Goal: Task Accomplishment & Management: Manage account settings

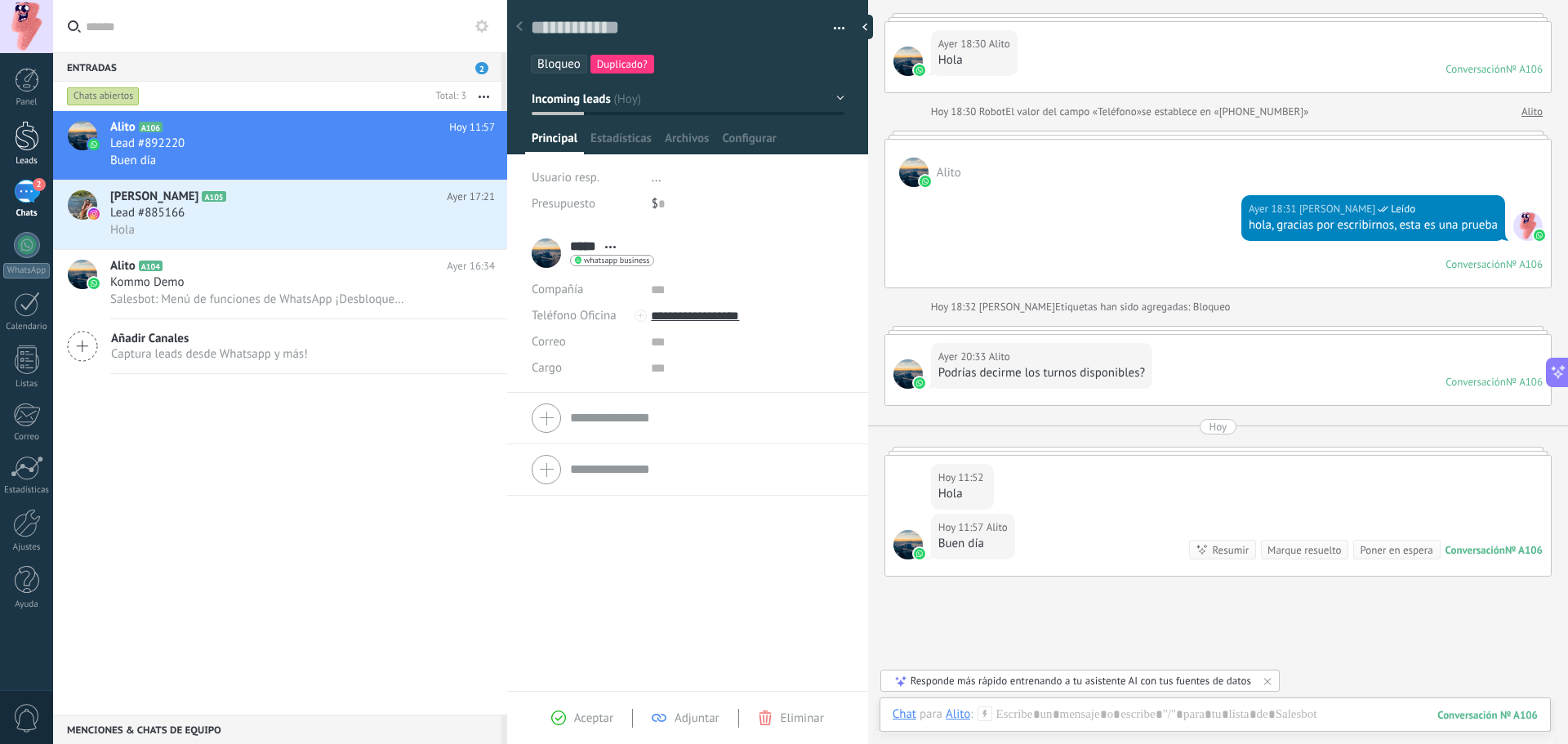
click at [34, 149] on div at bounding box center [26, 135] width 25 height 30
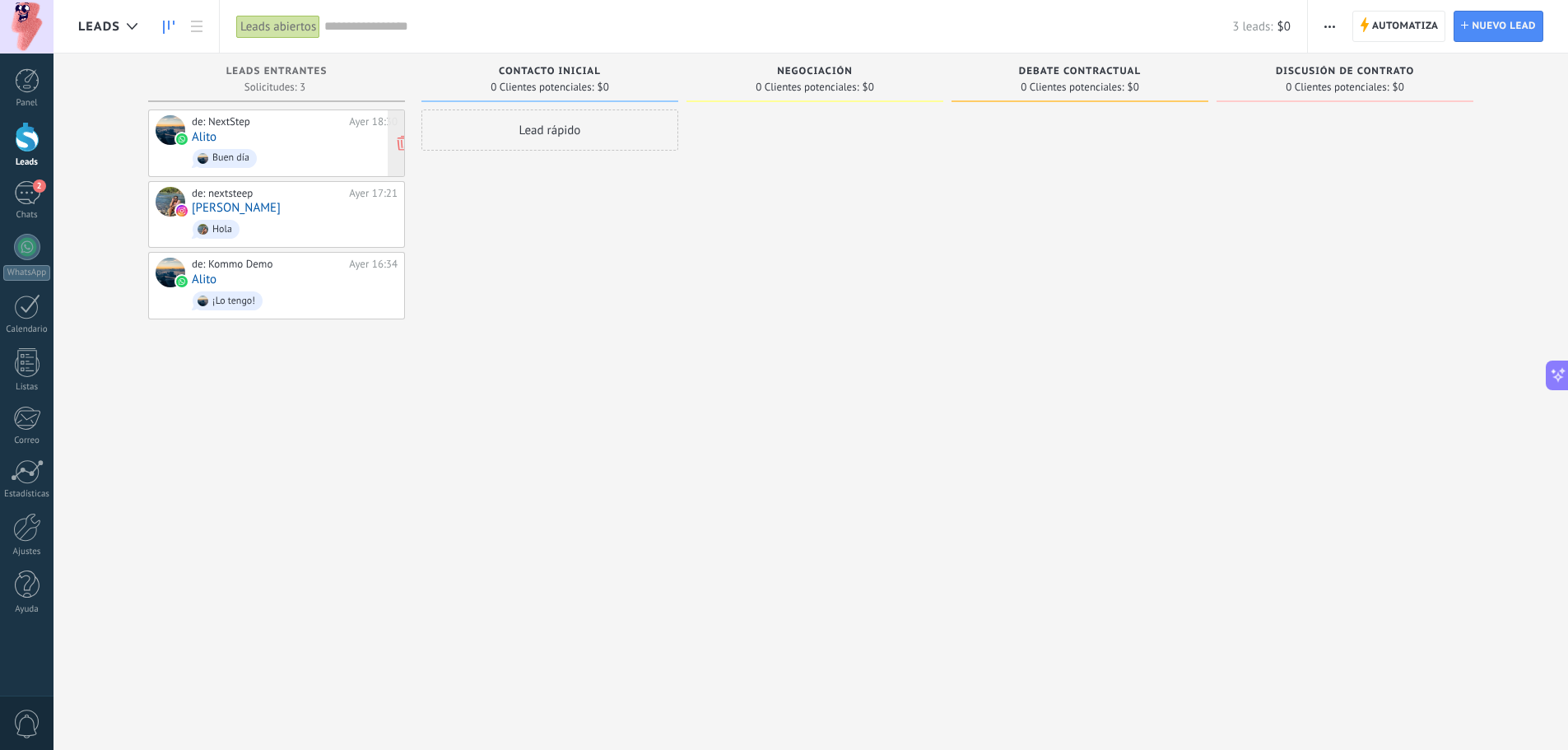
click at [295, 146] on span "Buen día" at bounding box center [294, 158] width 206 height 26
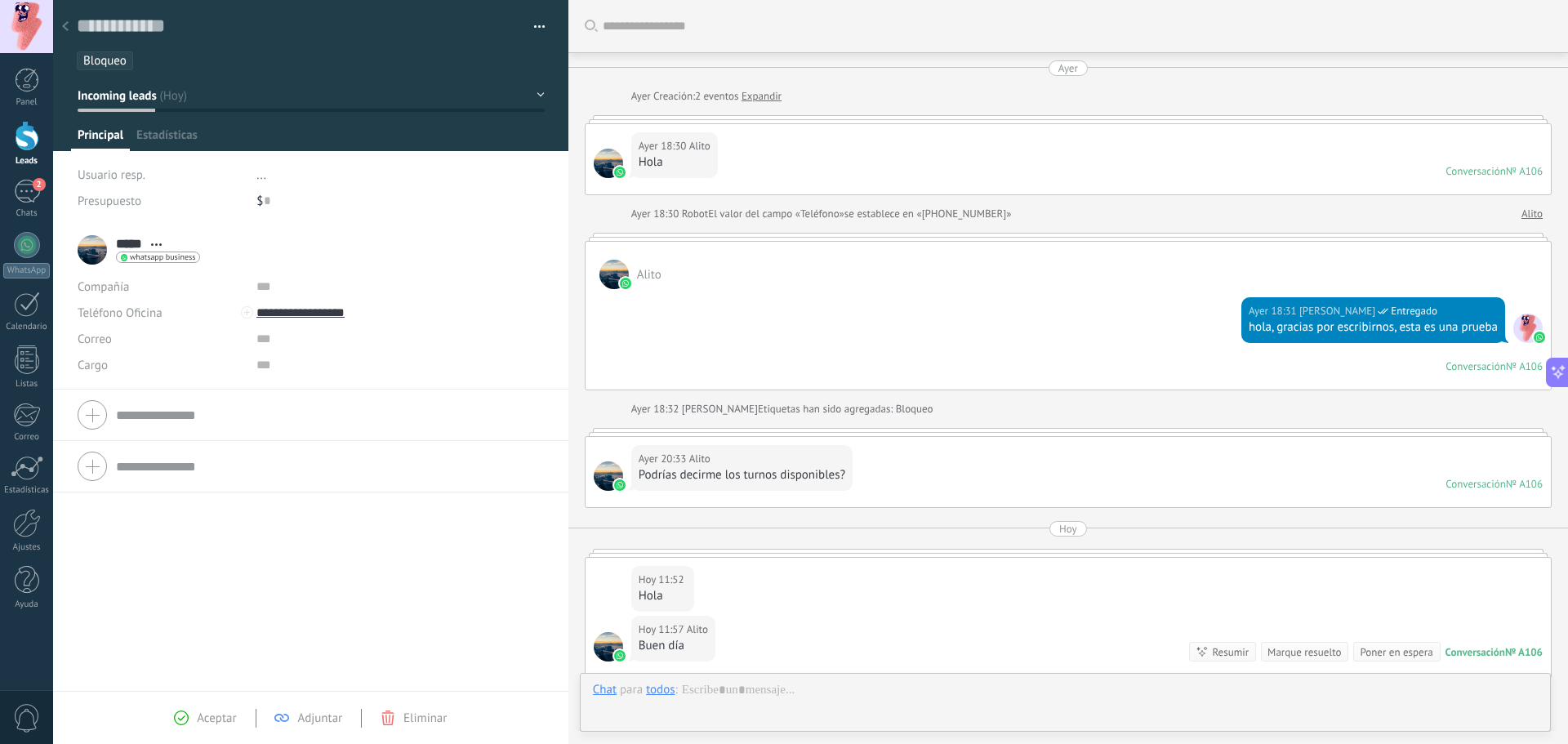
scroll to position [220, 0]
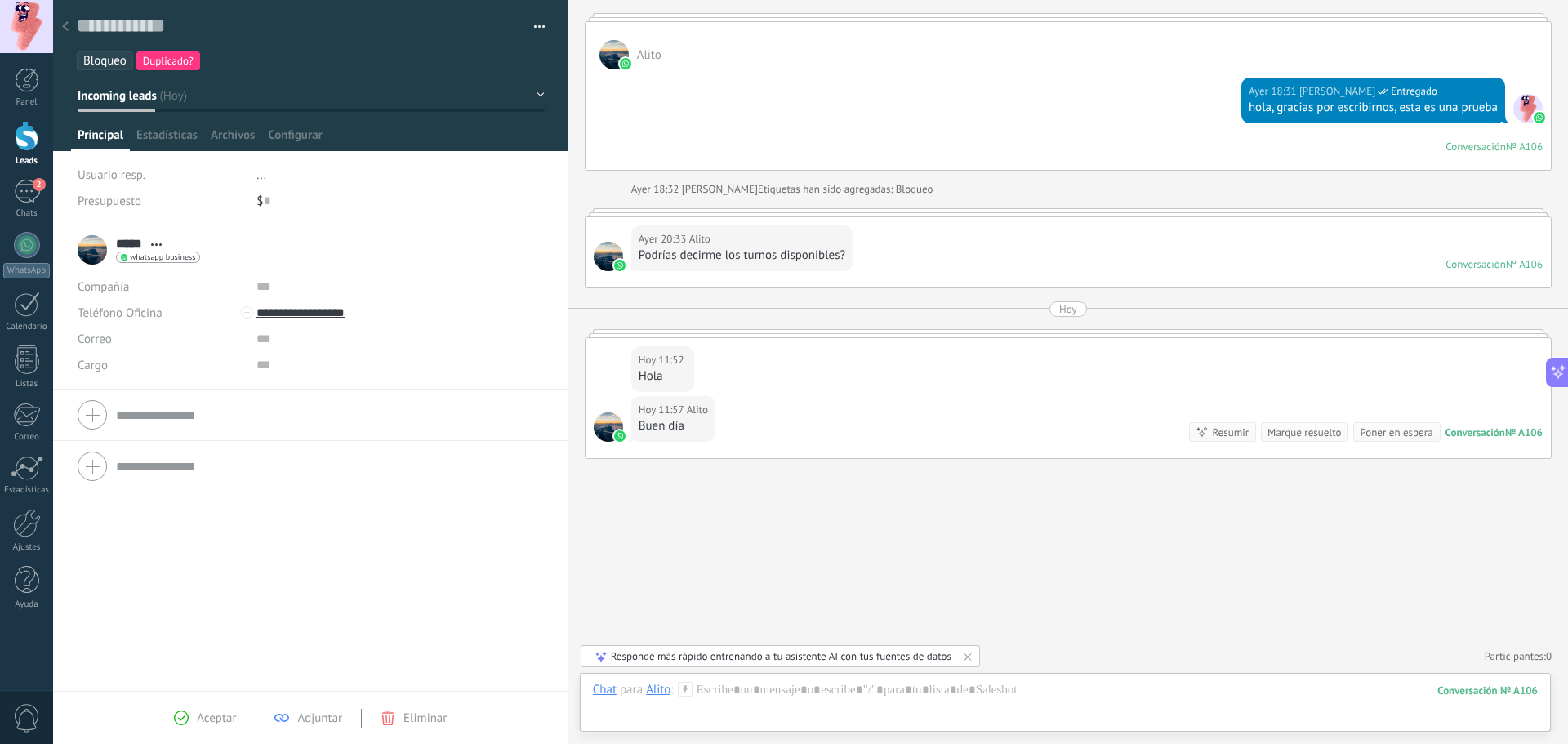
click at [531, 26] on button "button" at bounding box center [534, 26] width 24 height 25
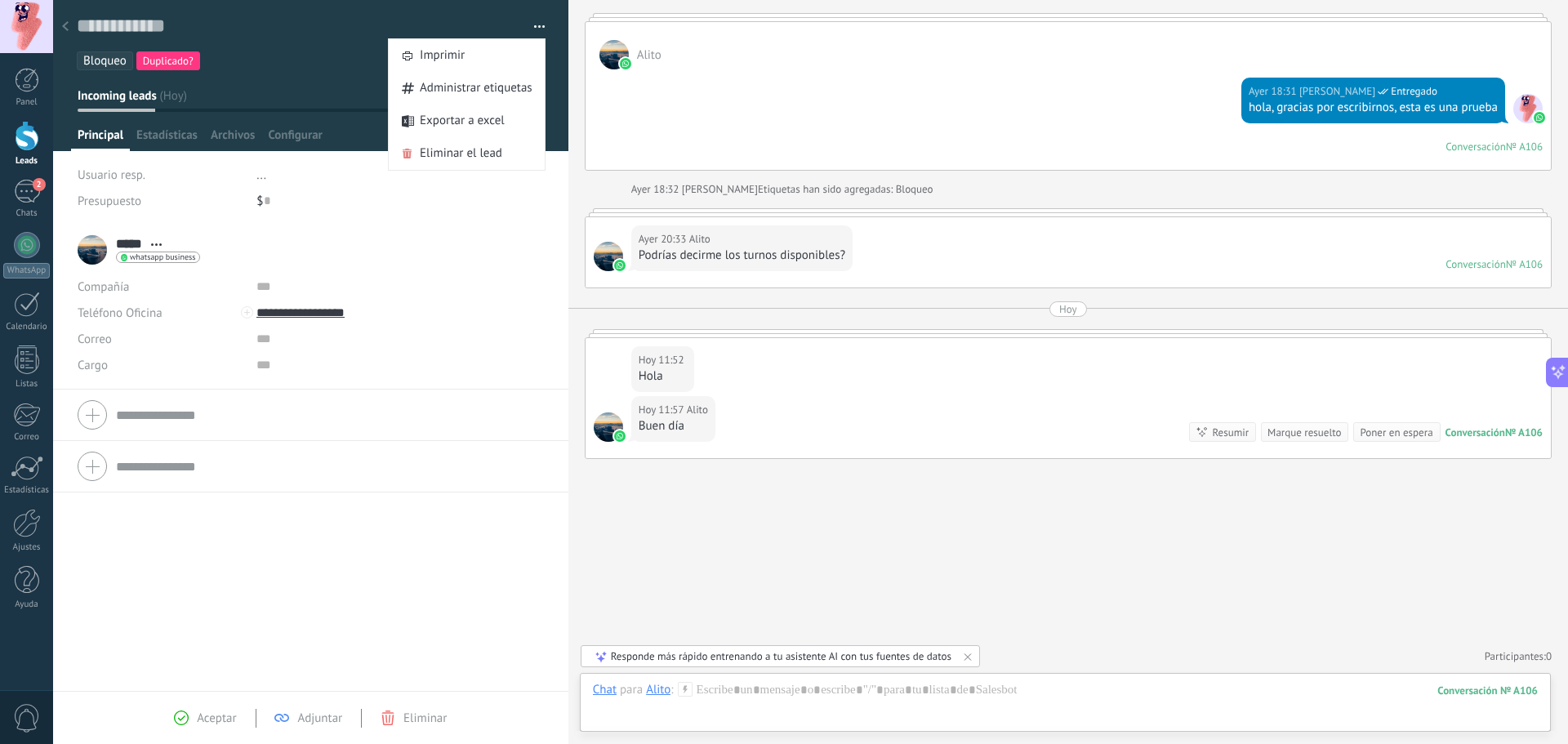
click at [271, 93] on button "Incoming leads" at bounding box center [311, 96] width 467 height 29
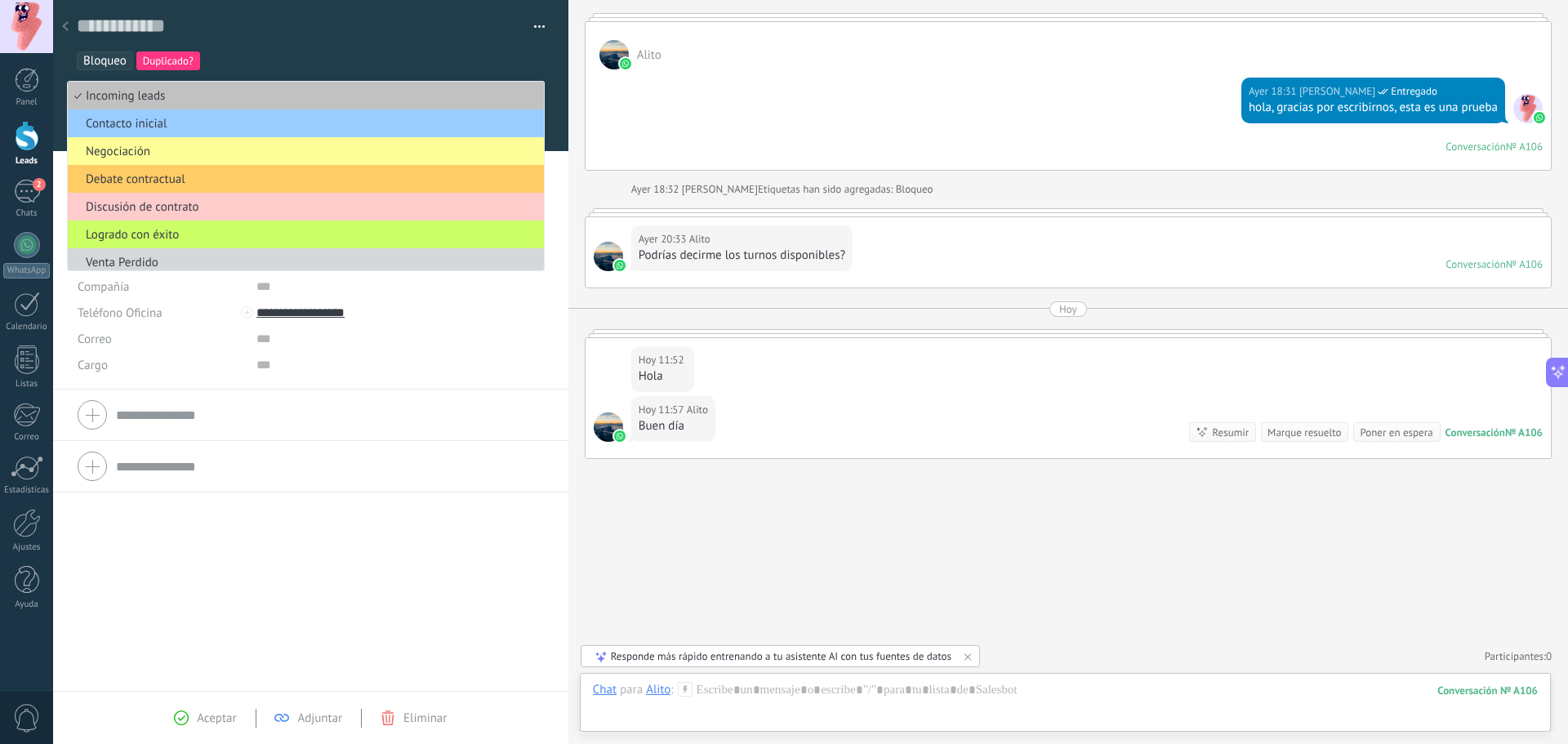
click at [385, 582] on div "***** Alito ***** [PERSON_NAME] Abrir detalle Copie el nombre" at bounding box center [310, 458] width 515 height 466
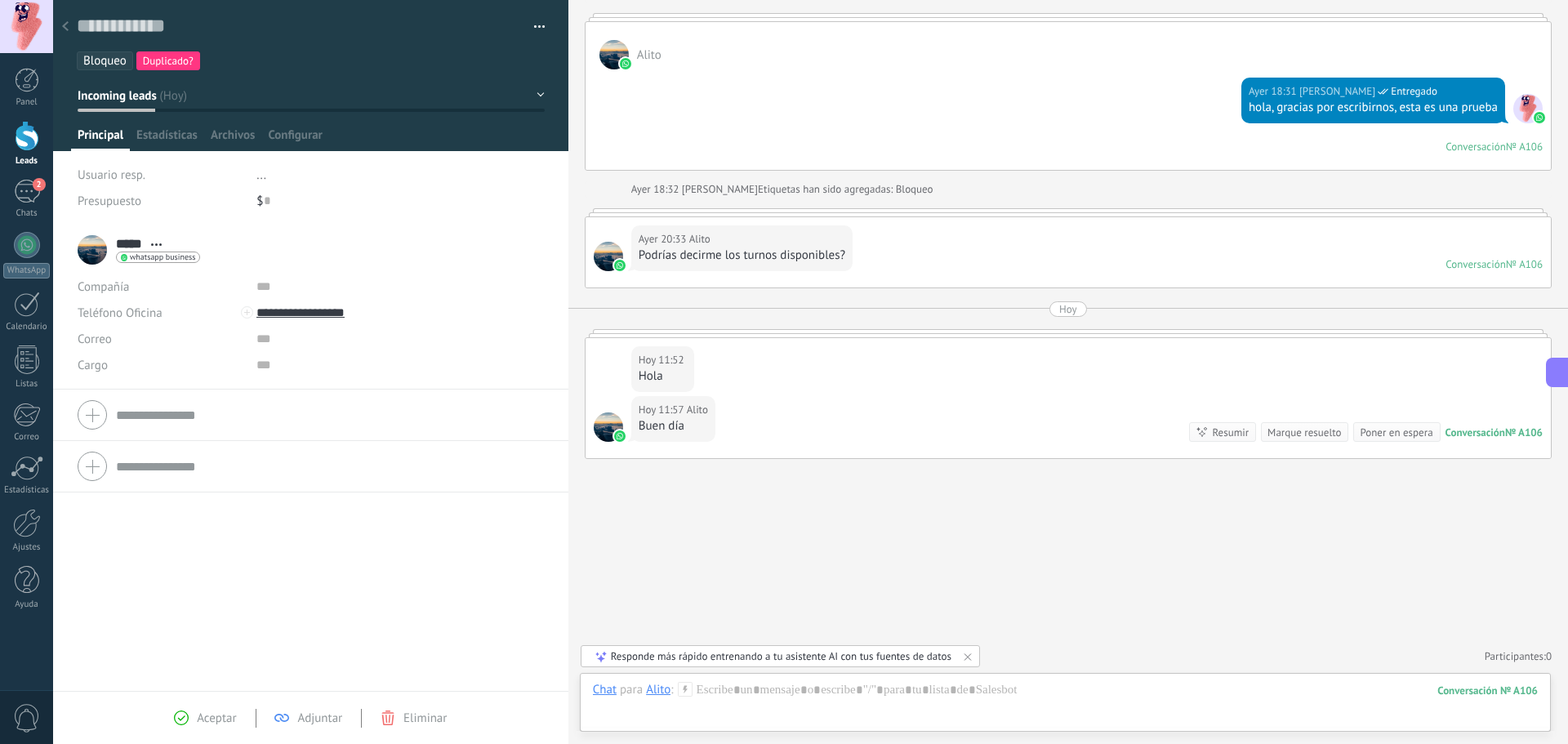
click at [264, 176] on span "..." at bounding box center [261, 175] width 9 height 15
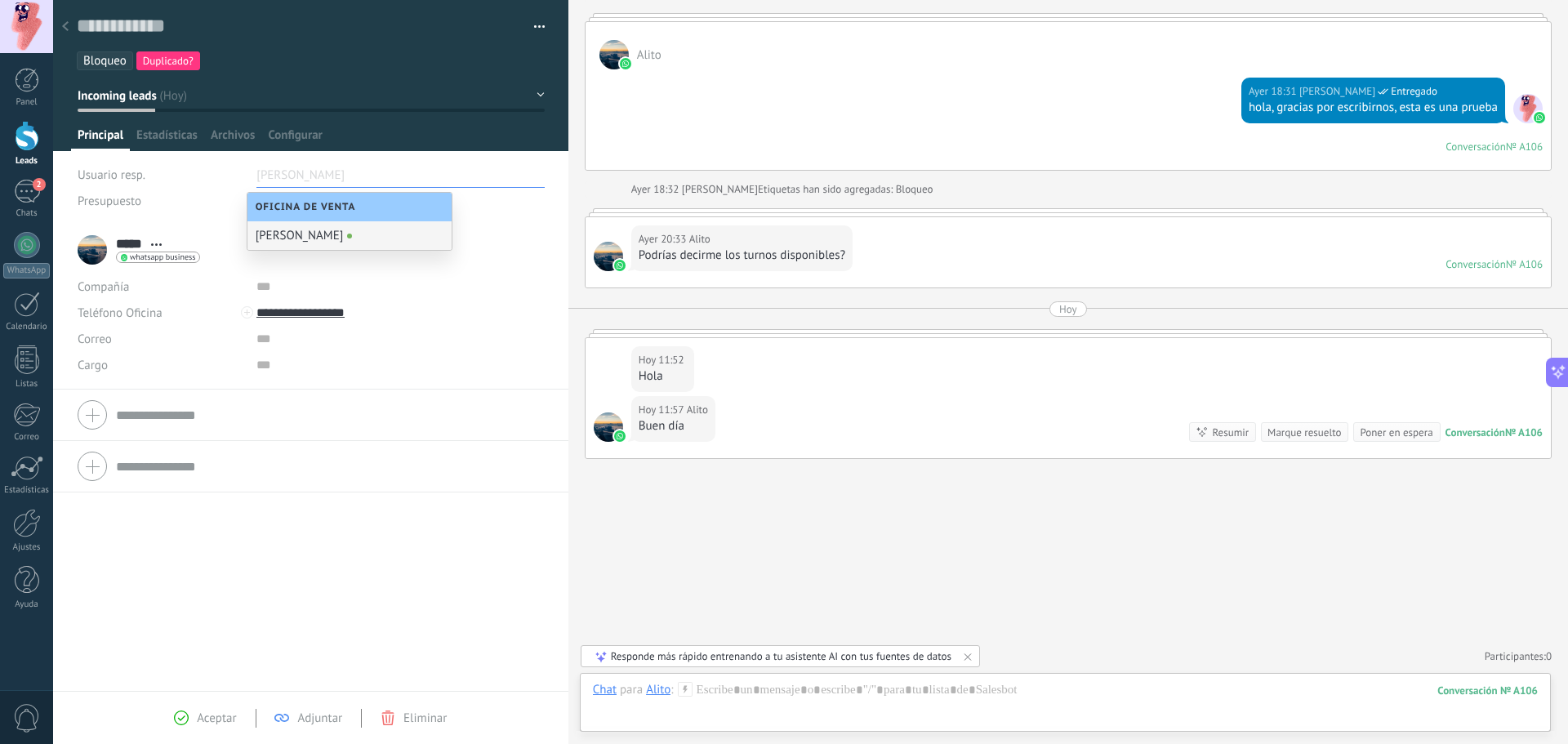
click at [213, 167] on div "Usuario resp." at bounding box center [161, 174] width 167 height 26
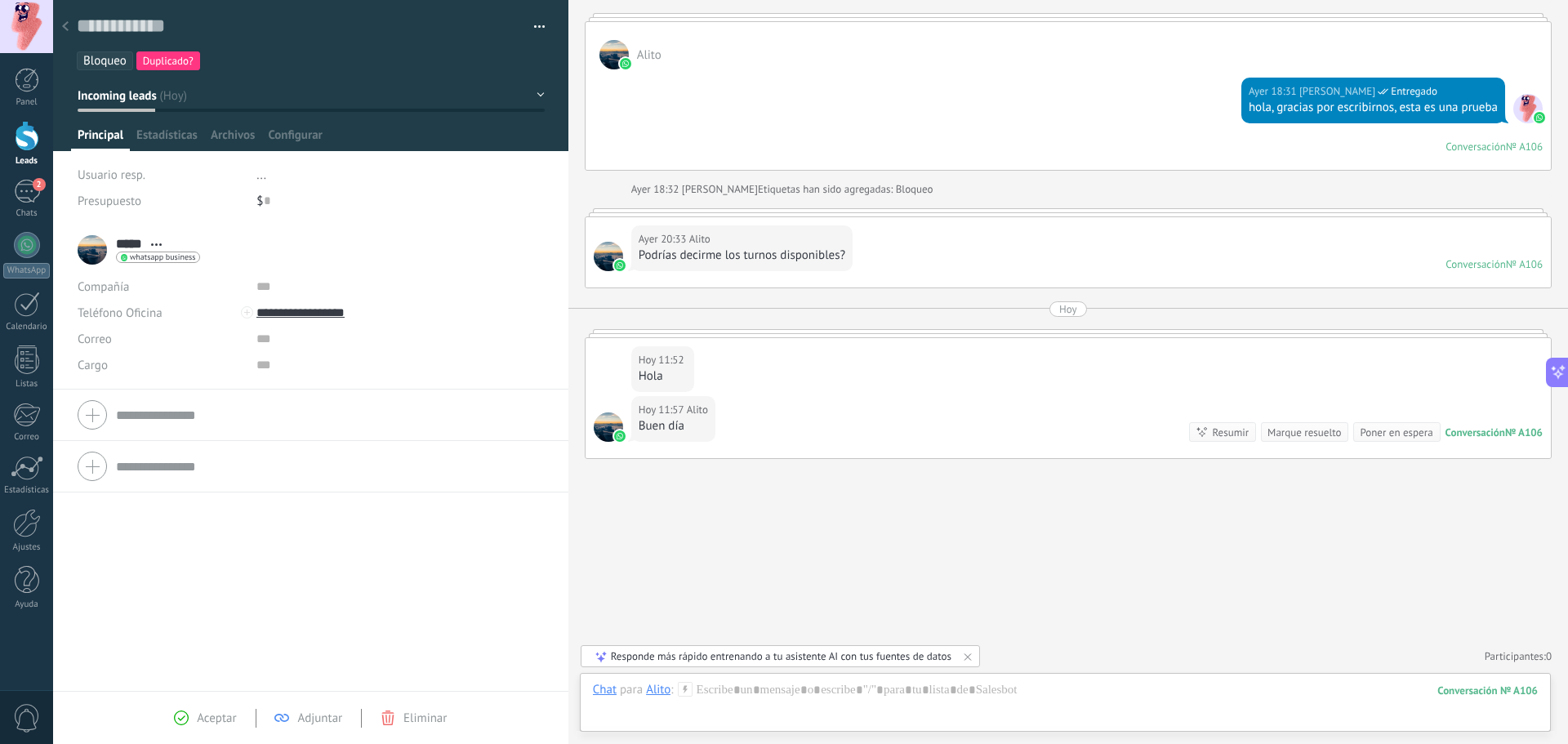
click at [534, 90] on button "Incoming leads" at bounding box center [311, 96] width 467 height 29
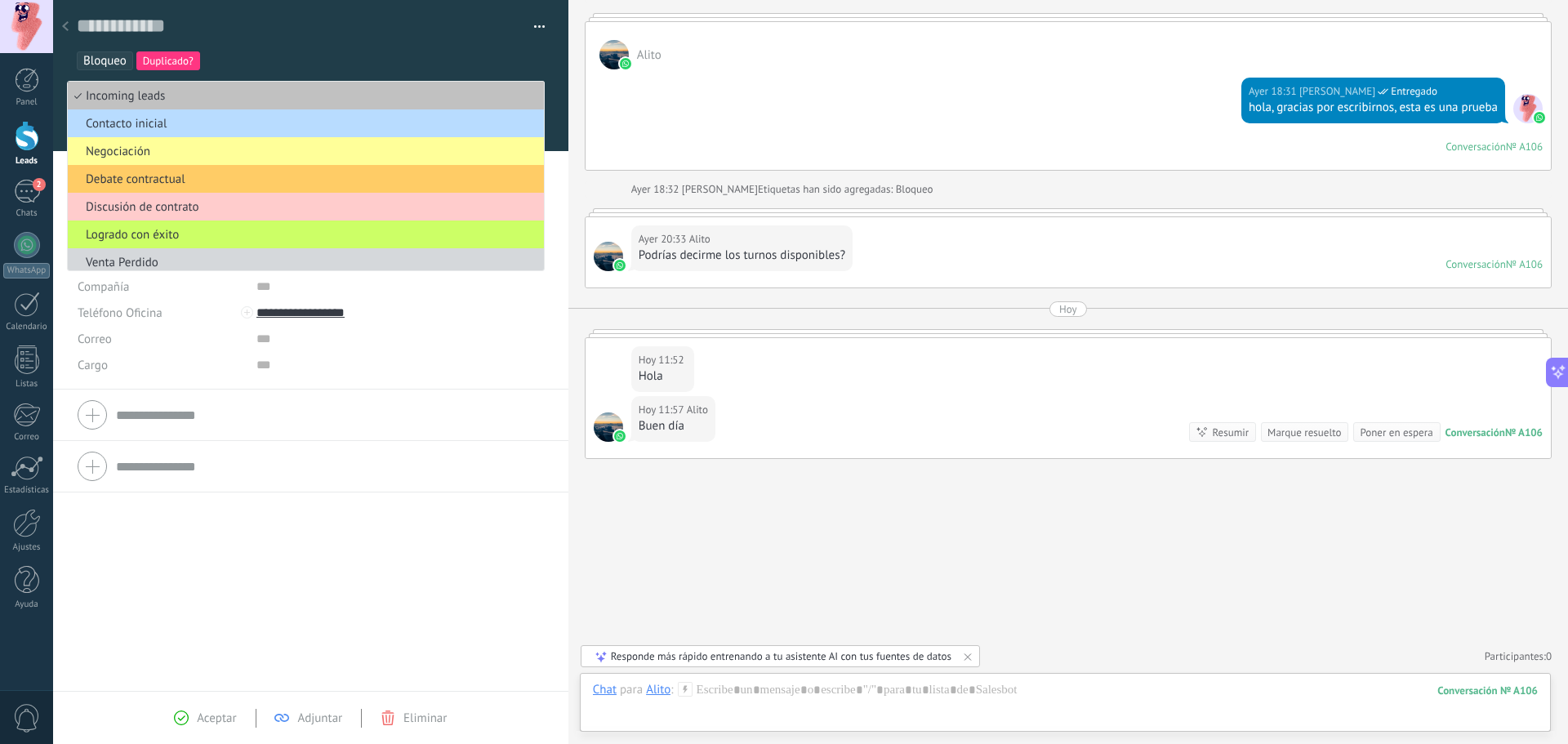
click at [470, 121] on span "Contacto inicial" at bounding box center [302, 124] width 471 height 15
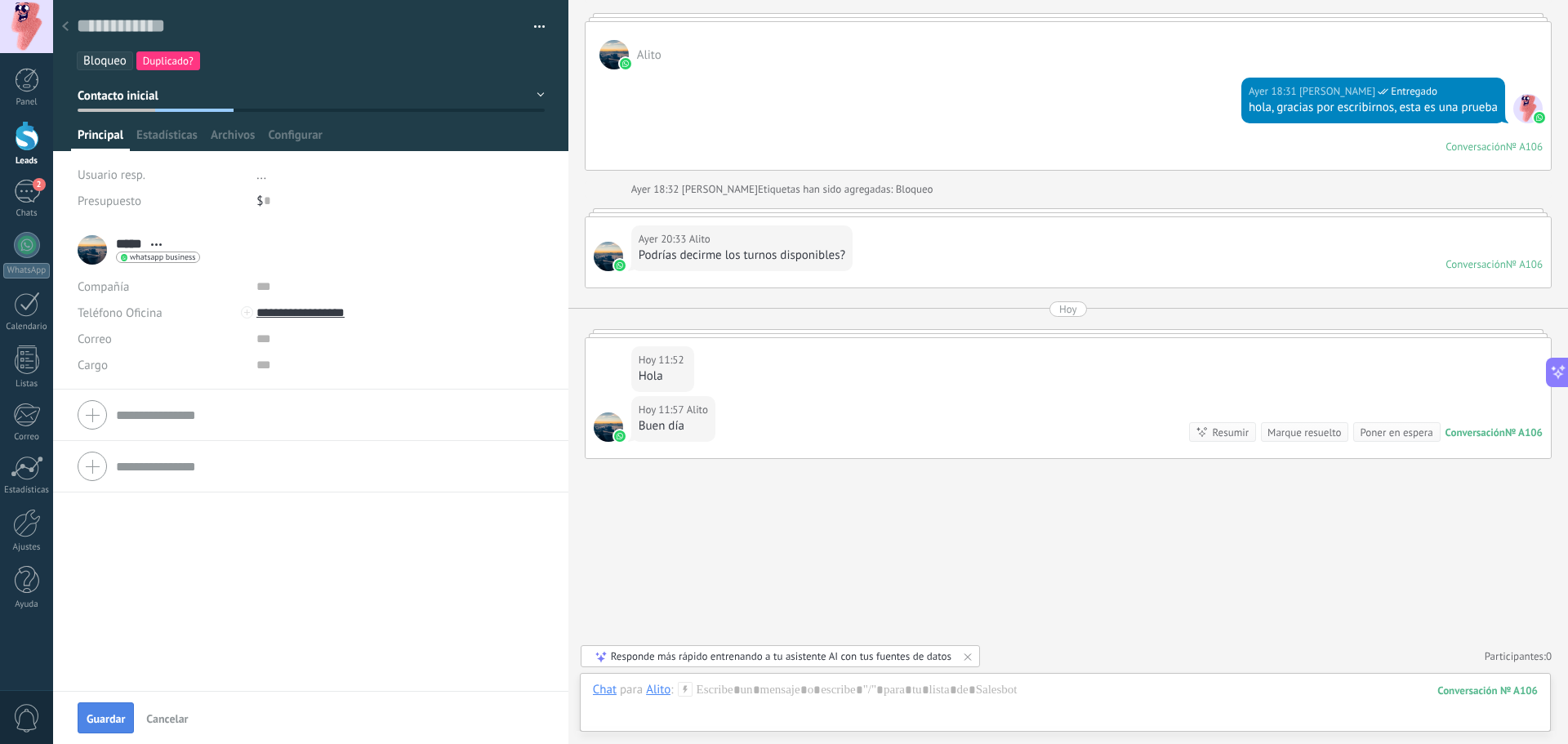
click at [103, 710] on button "Guardar" at bounding box center [106, 718] width 56 height 31
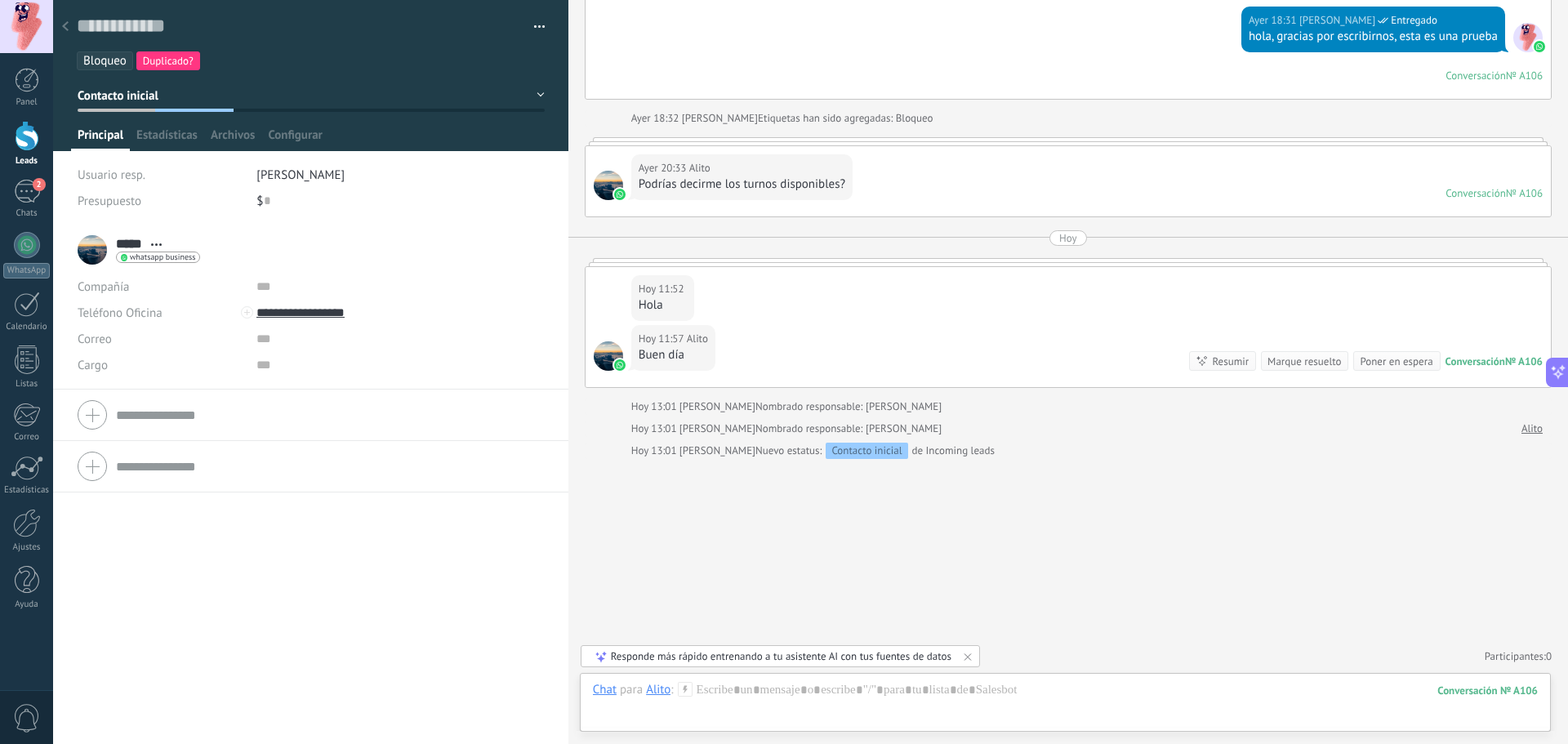
click at [533, 25] on button "button" at bounding box center [534, 26] width 24 height 25
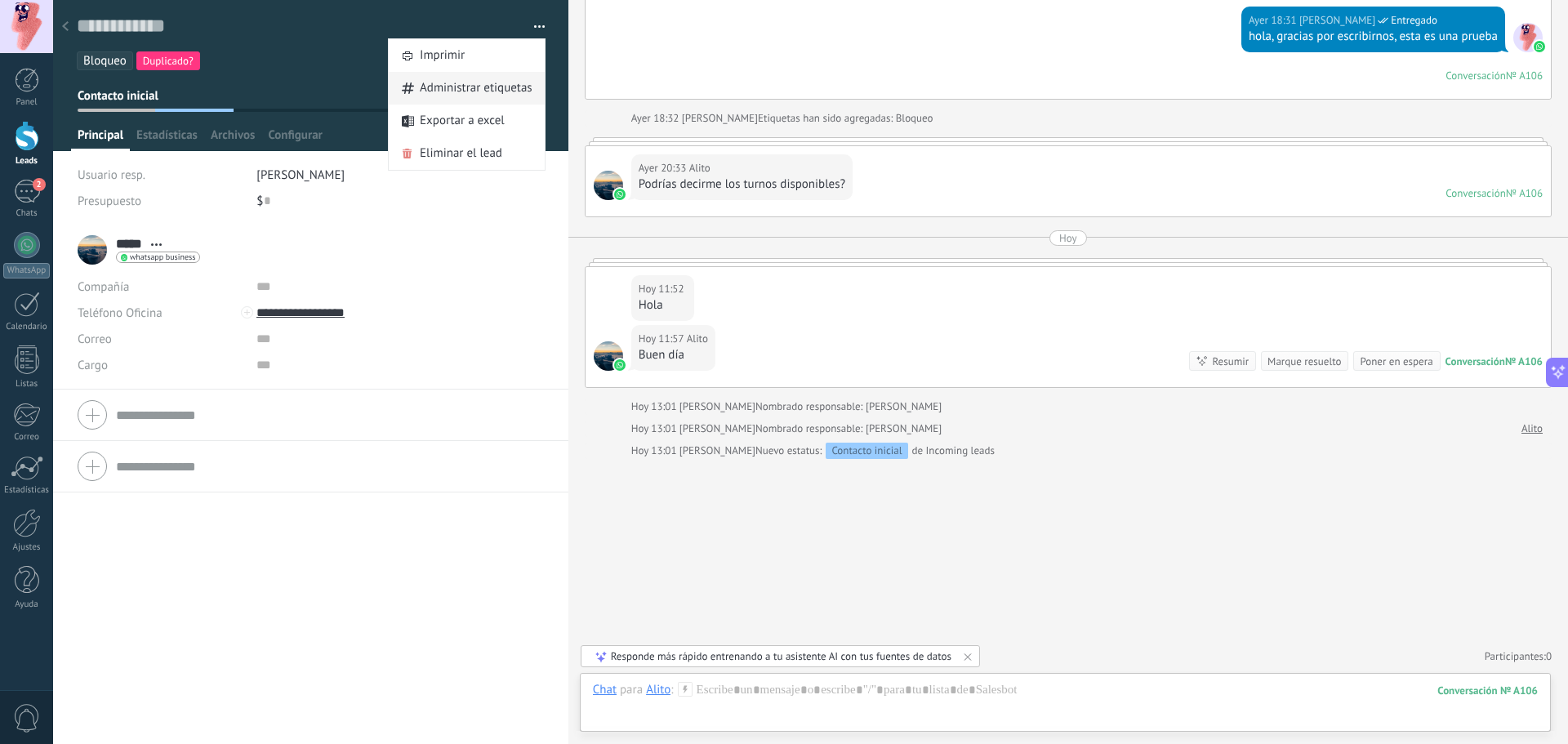
click at [490, 87] on span "Administrar etiquetas" at bounding box center [476, 88] width 113 height 32
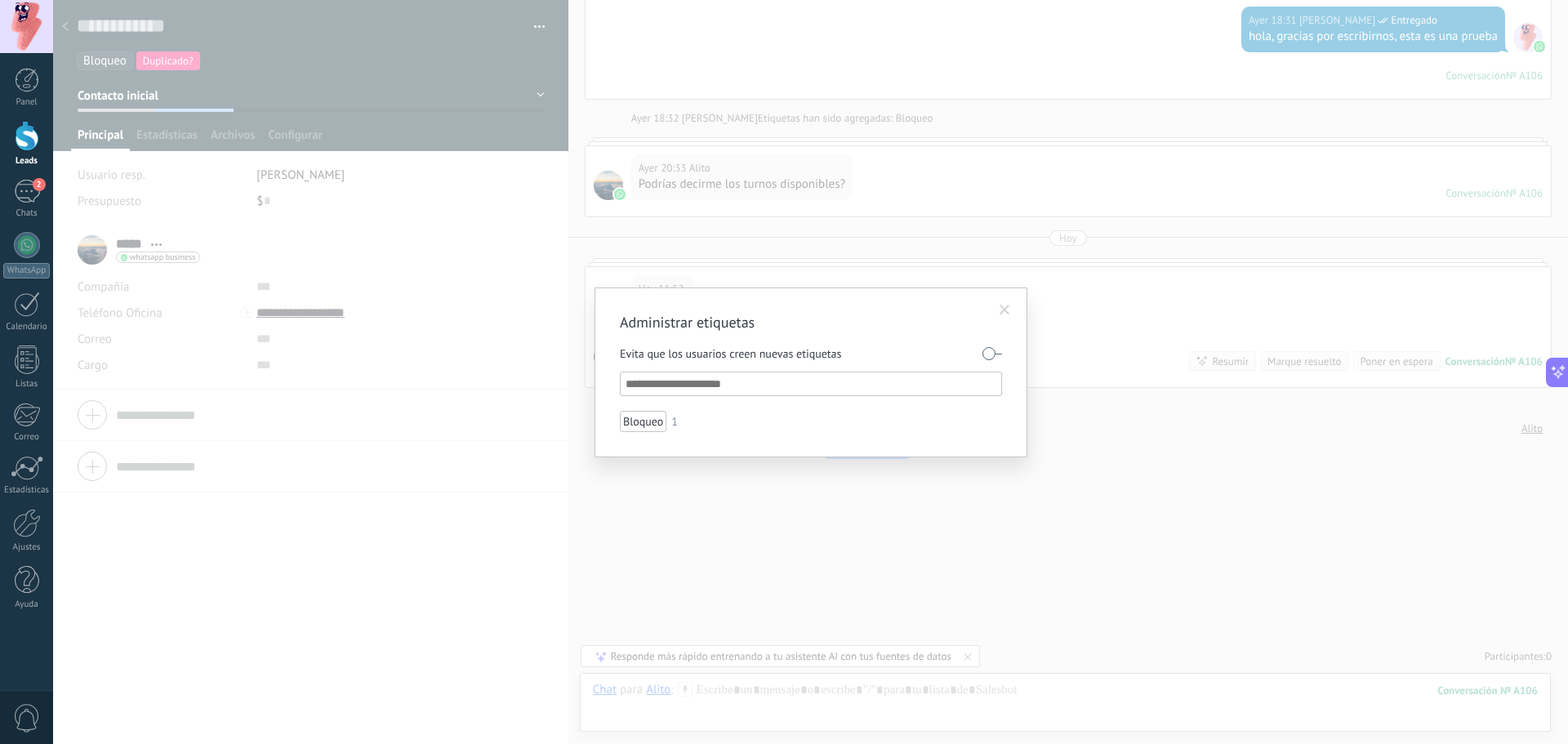
click at [747, 387] on input "text" at bounding box center [812, 384] width 373 height 20
click at [1003, 304] on span at bounding box center [1005, 309] width 10 height 11
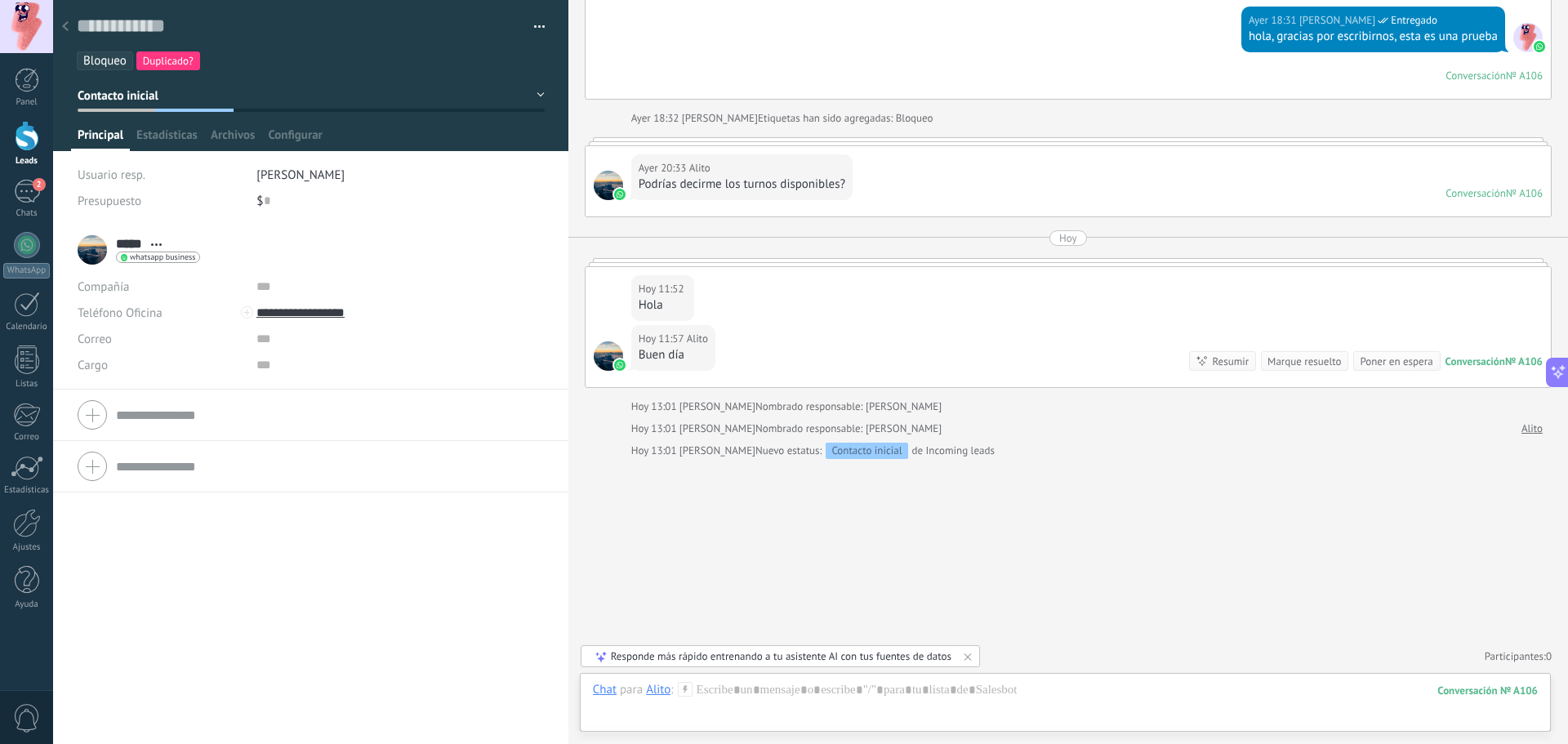
click at [536, 96] on button "Contacto inicial" at bounding box center [311, 96] width 467 height 29
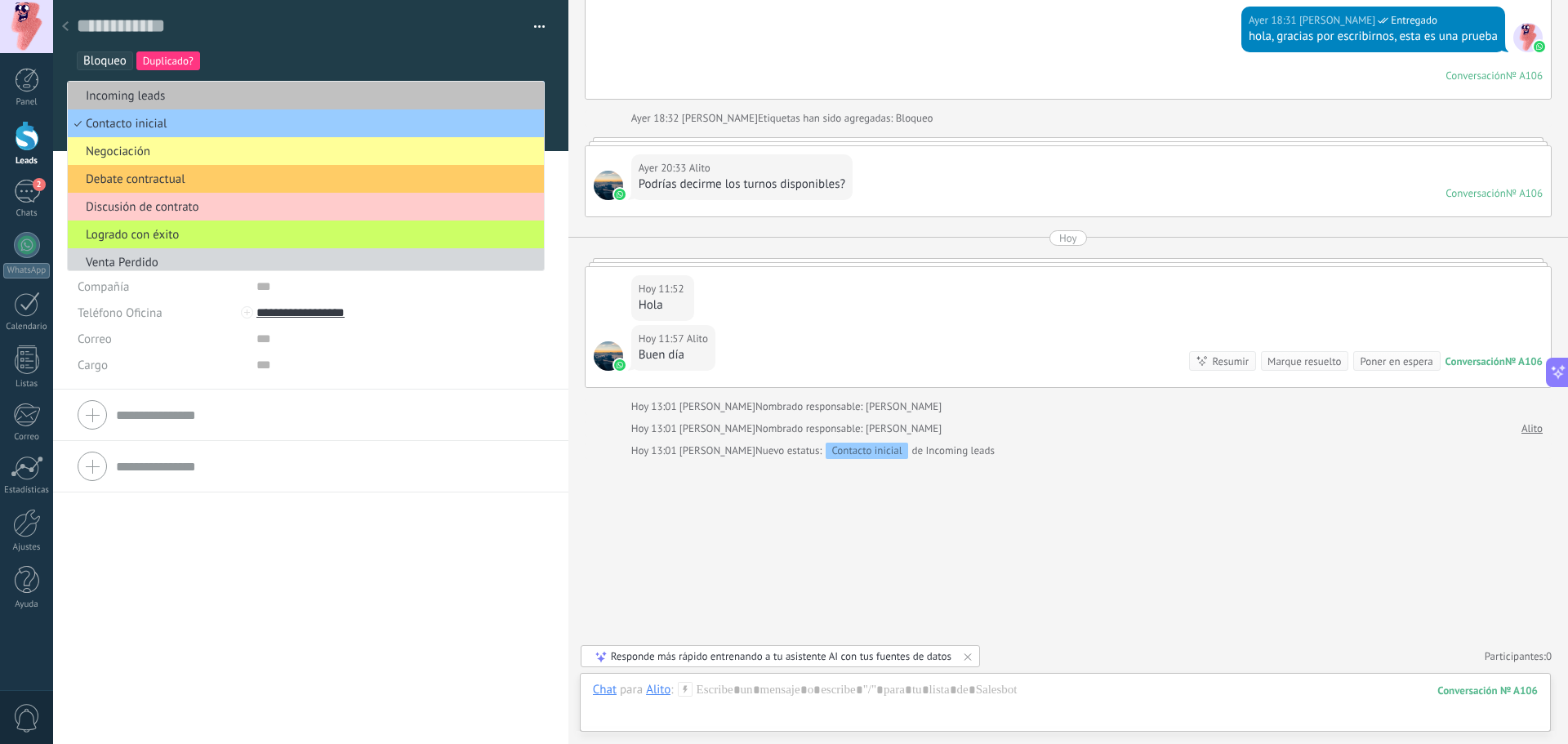
click at [301, 600] on div "***** Alito ***** [PERSON_NAME] Abrir detalle Copie el nombre" at bounding box center [310, 484] width 515 height 519
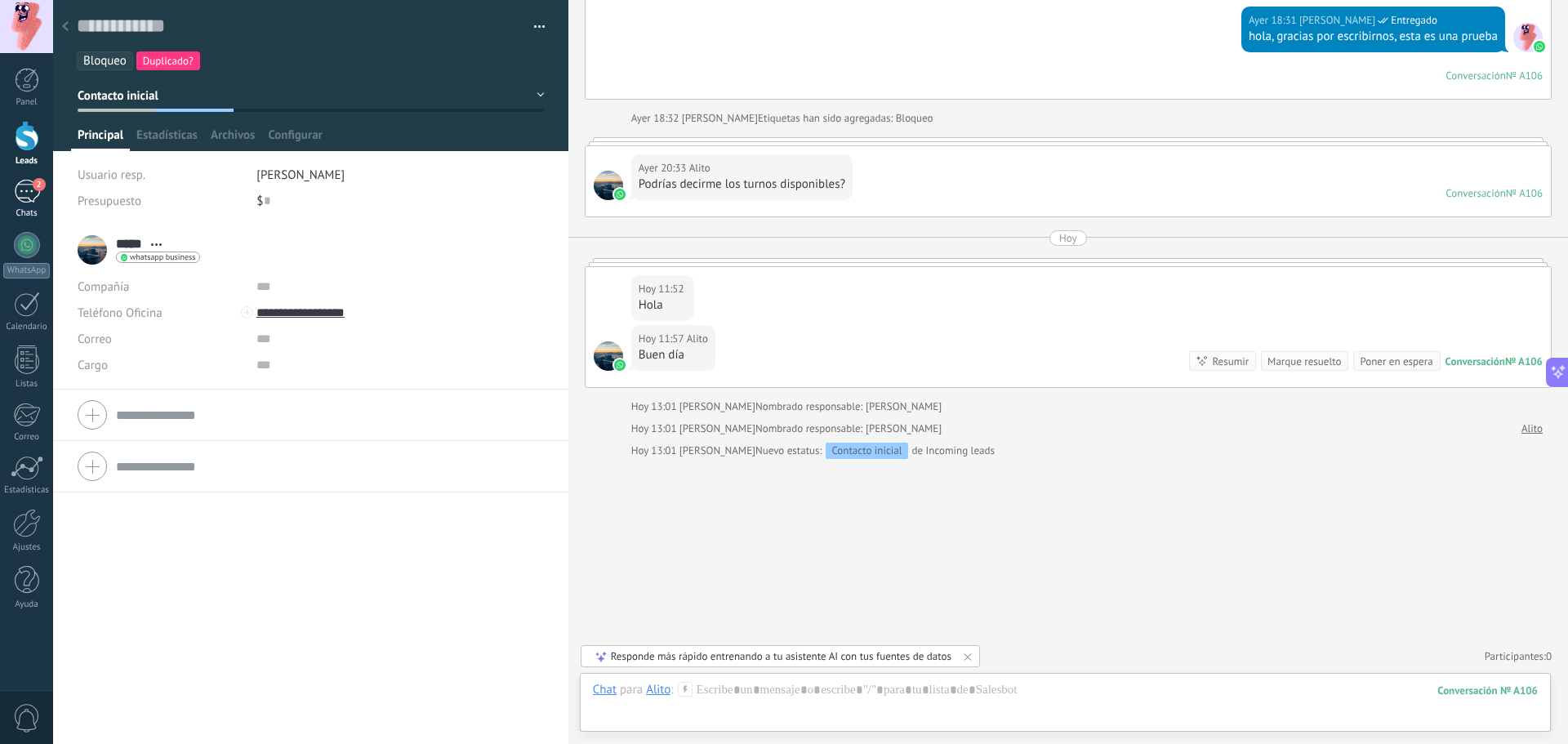
click at [26, 196] on div "2" at bounding box center [26, 191] width 26 height 24
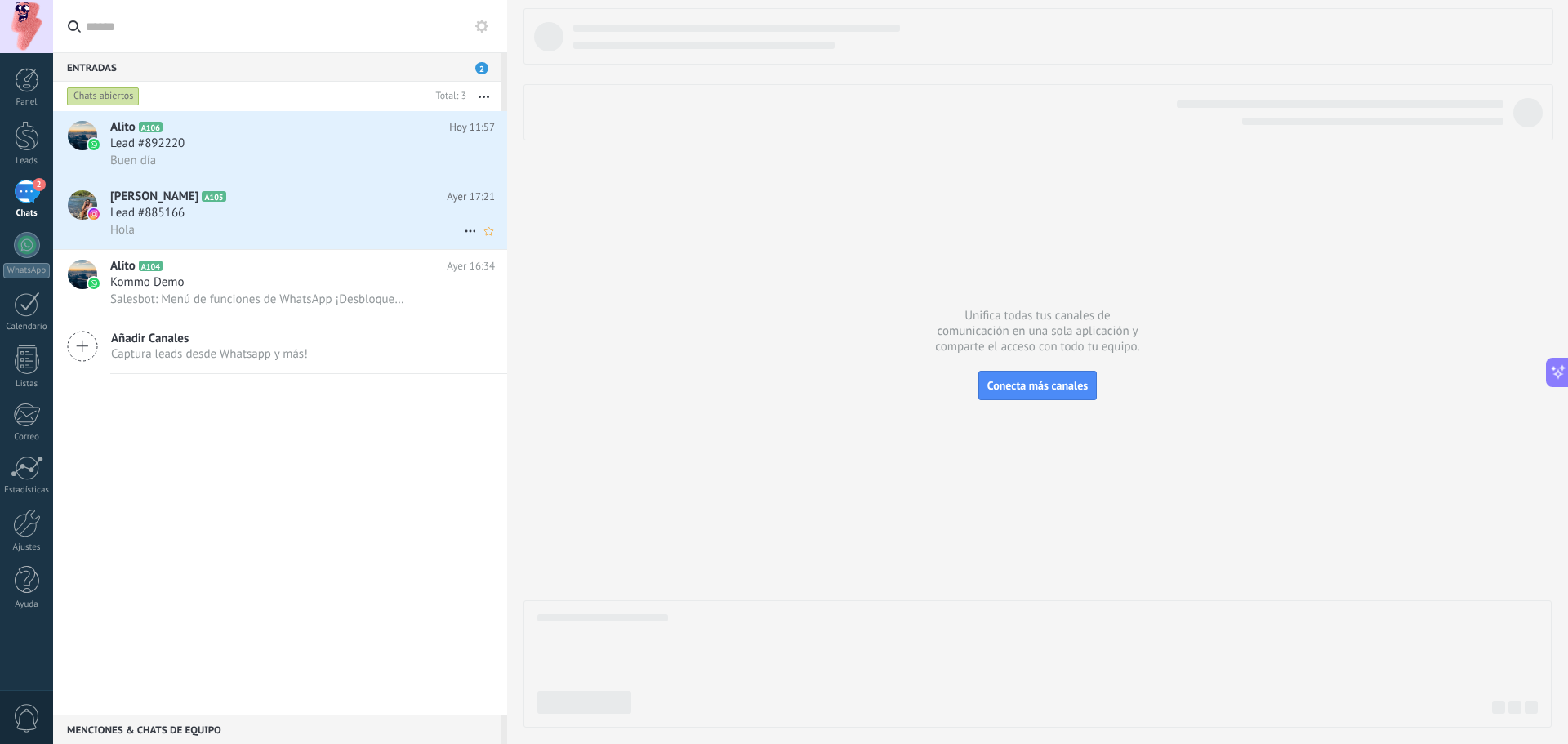
click at [334, 224] on div "Hola" at bounding box center [302, 230] width 385 height 17
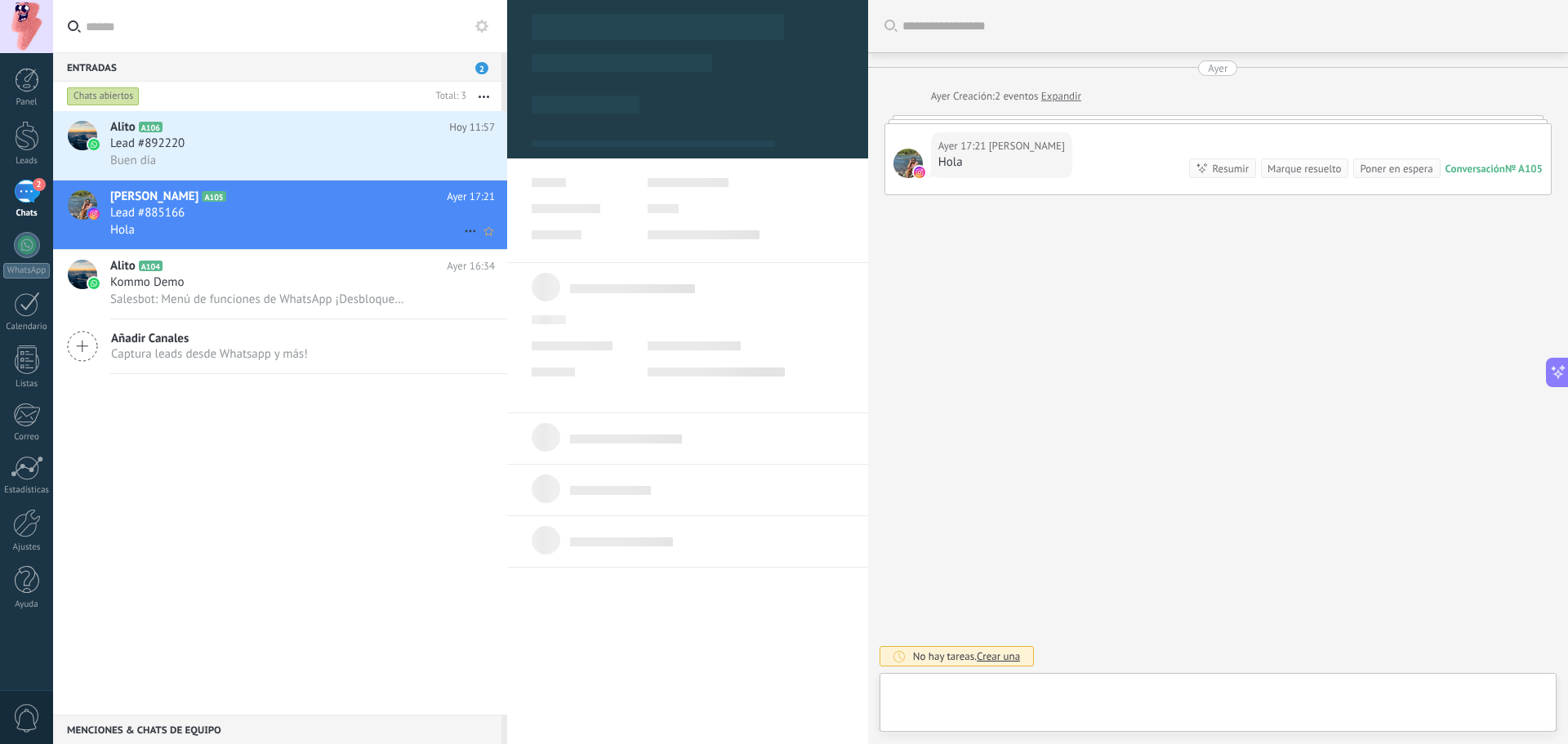
type textarea "**********"
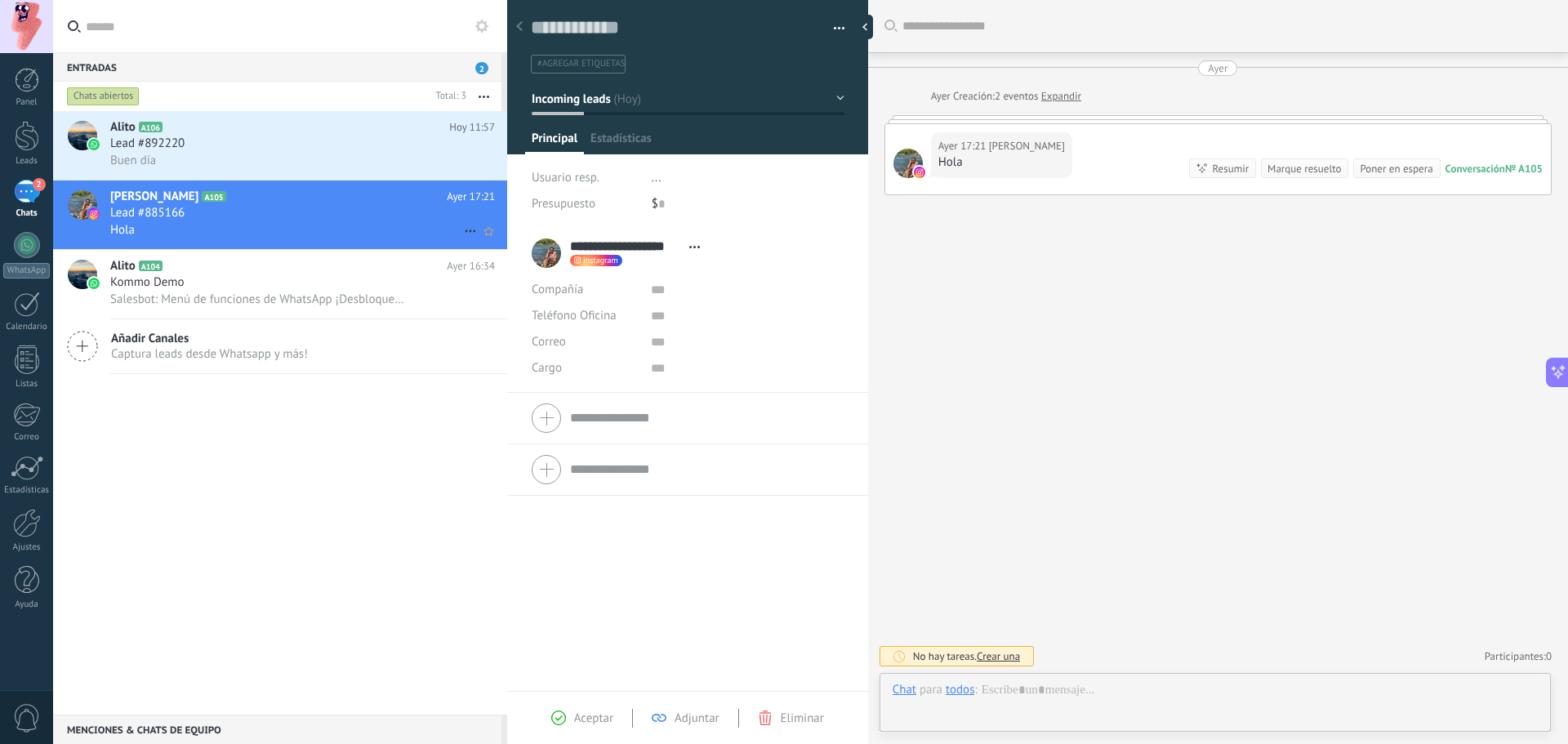
scroll to position [25, 0]
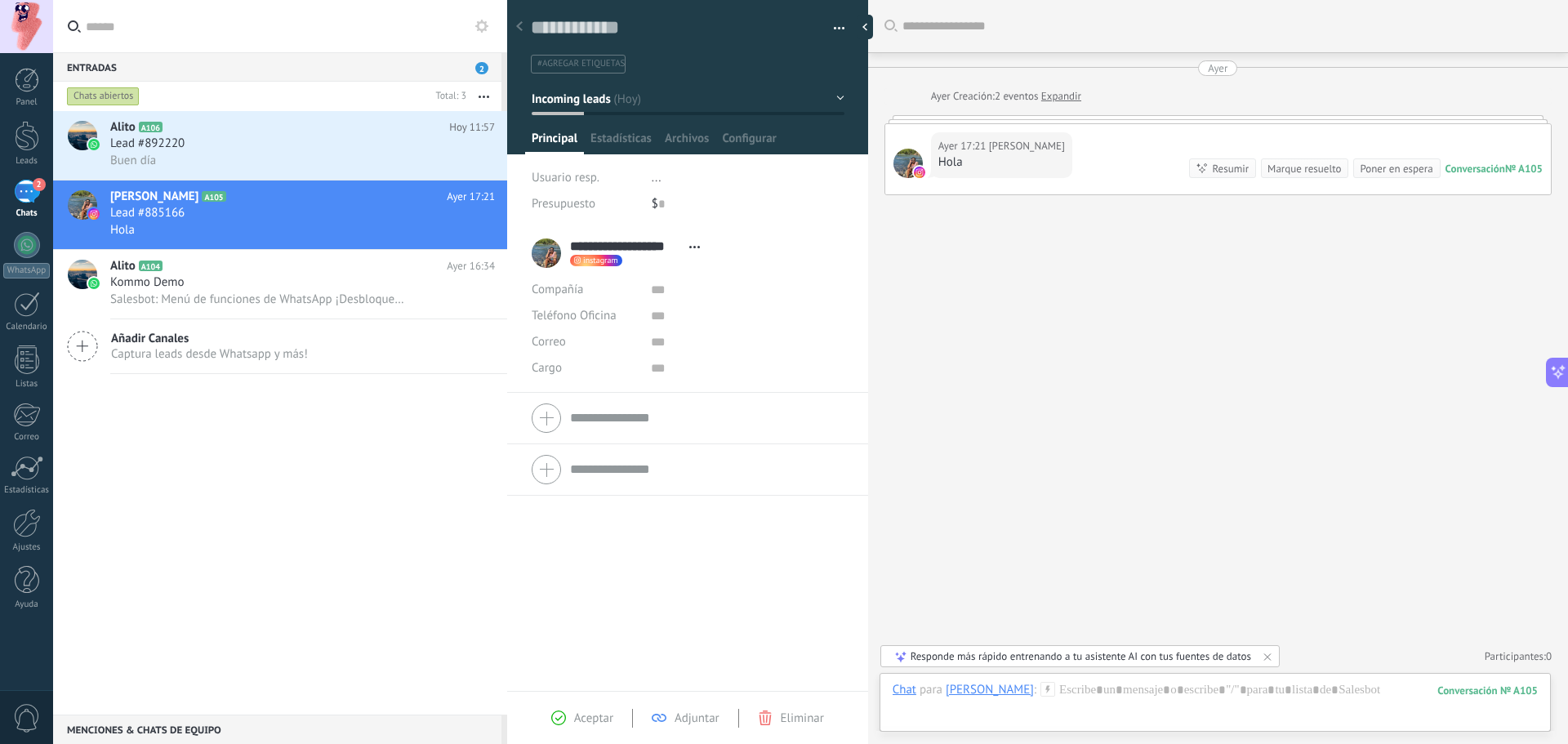
click at [835, 28] on button "button" at bounding box center [833, 28] width 24 height 25
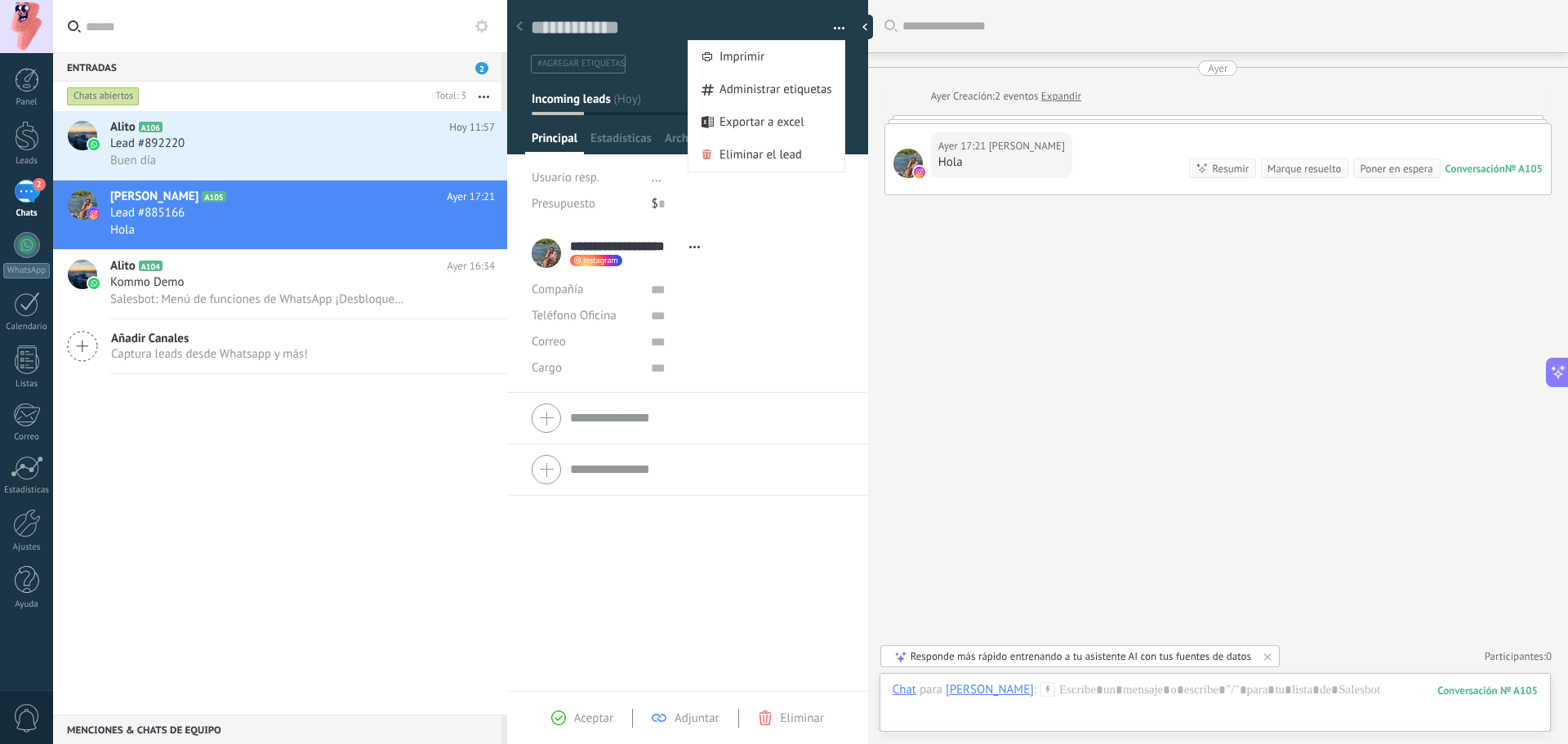
click at [802, 226] on div "Usuario resp. ... Presupuesto $ 0" at bounding box center [688, 196] width 313 height 63
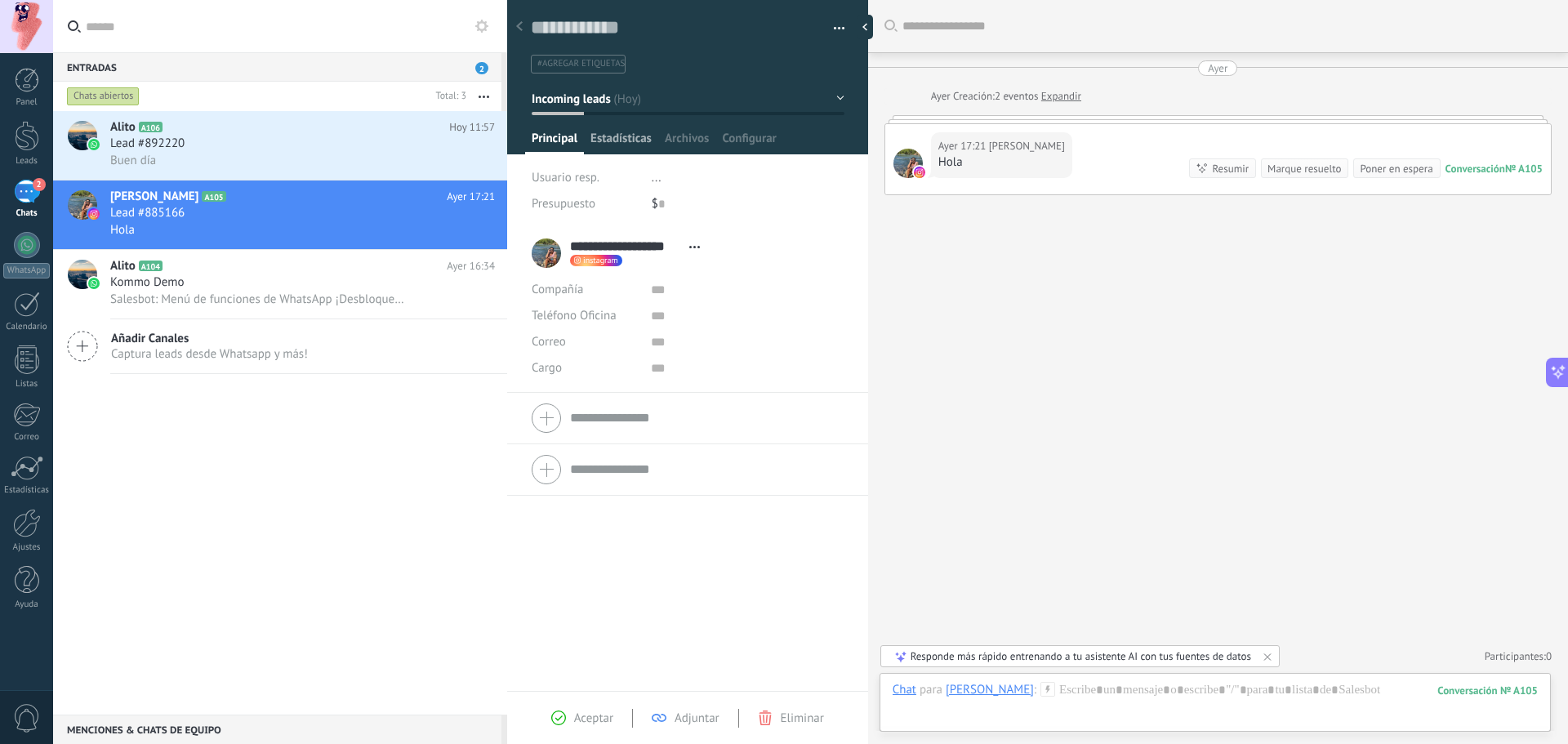
click at [623, 131] on span "Estadísticas" at bounding box center [621, 143] width 62 height 24
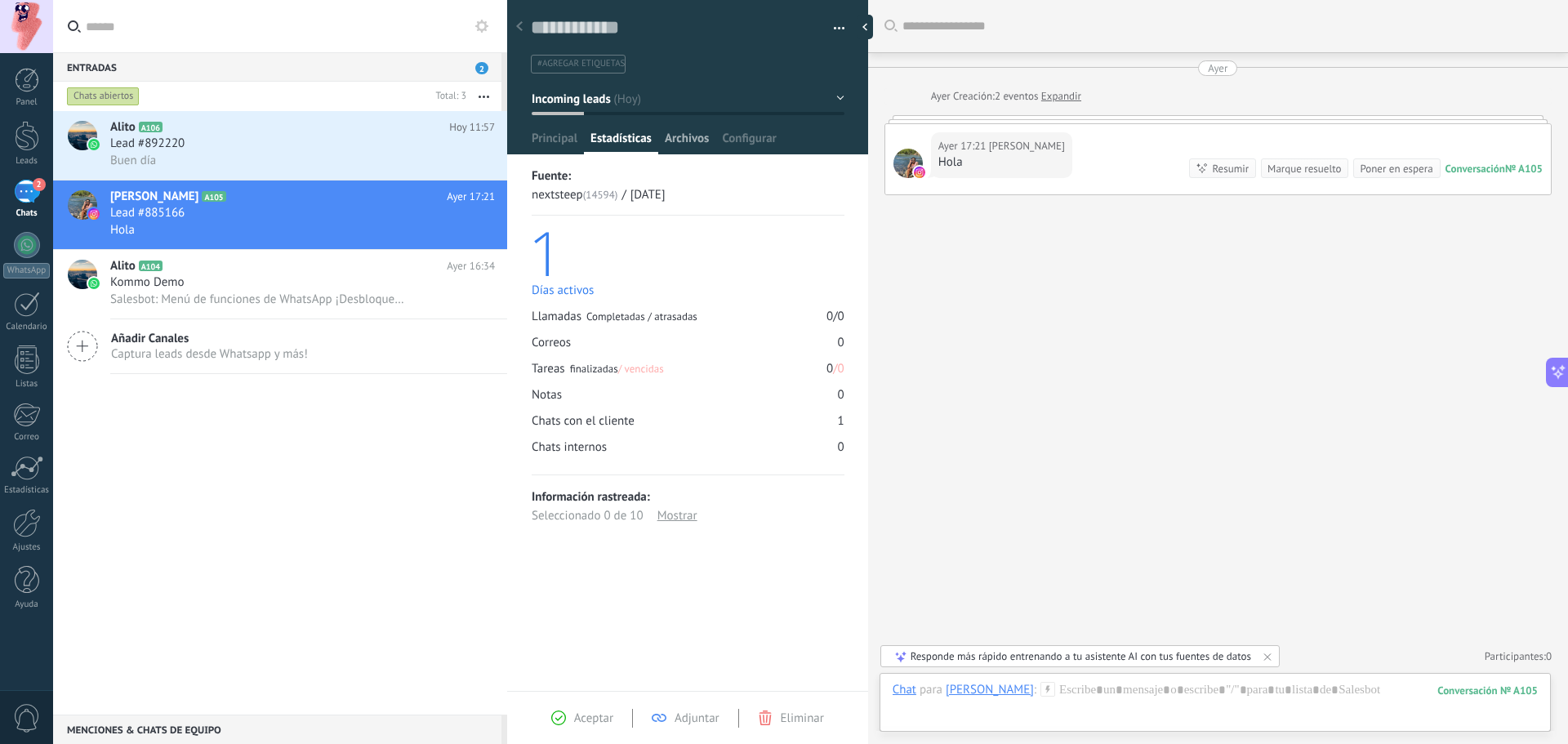
click at [680, 136] on span "Archivos" at bounding box center [687, 143] width 44 height 24
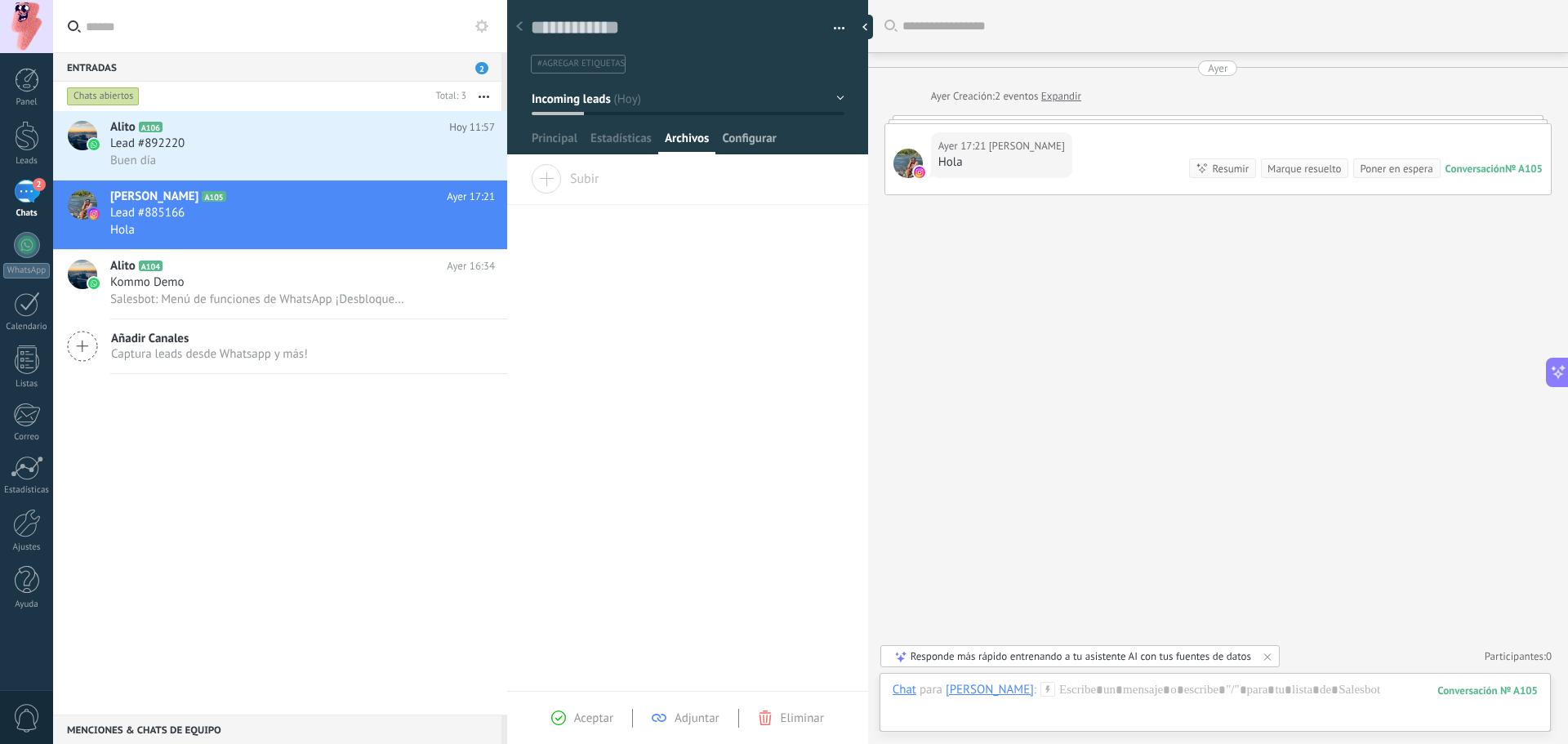
click at [761, 142] on span "Configurar" at bounding box center [749, 143] width 54 height 24
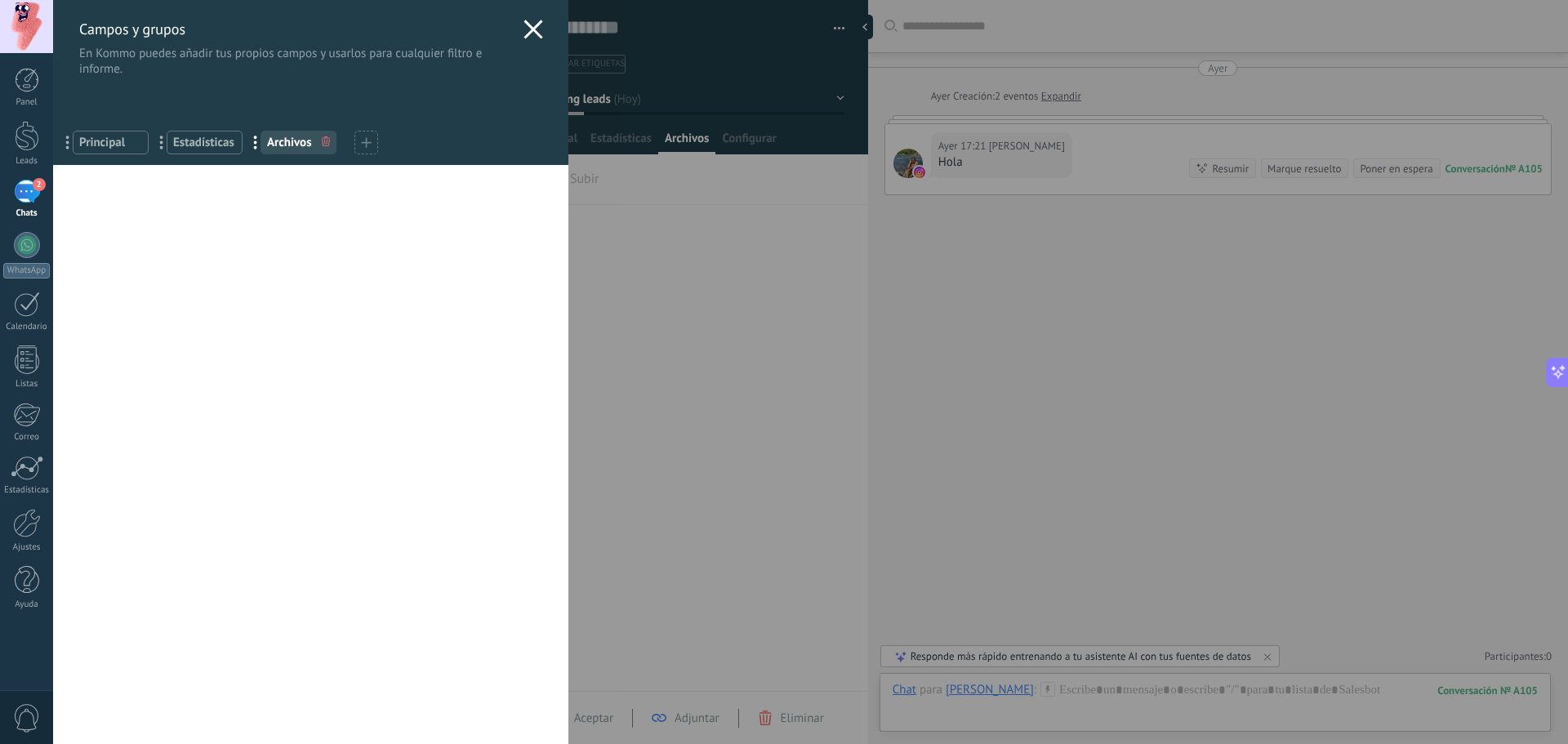
click at [359, 141] on div at bounding box center [367, 143] width 24 height 24
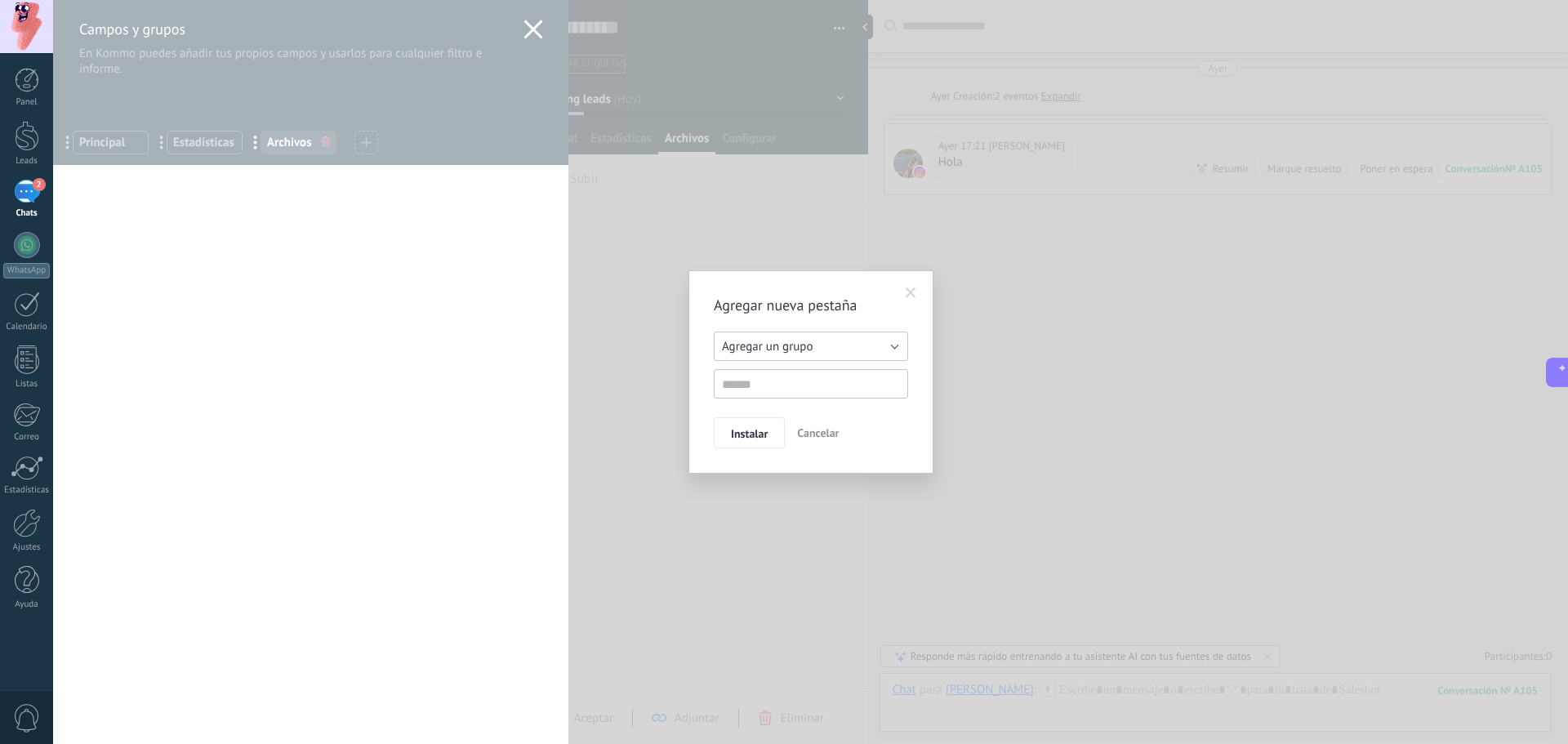
click at [894, 345] on button "Agregar un grupo" at bounding box center [810, 346] width 194 height 29
click at [894, 345] on span "Agregar un grupo" at bounding box center [803, 347] width 198 height 15
click at [819, 384] on input "text" at bounding box center [810, 384] width 194 height 29
type input "**********"
click at [758, 436] on span "Instalar" at bounding box center [749, 433] width 37 height 11
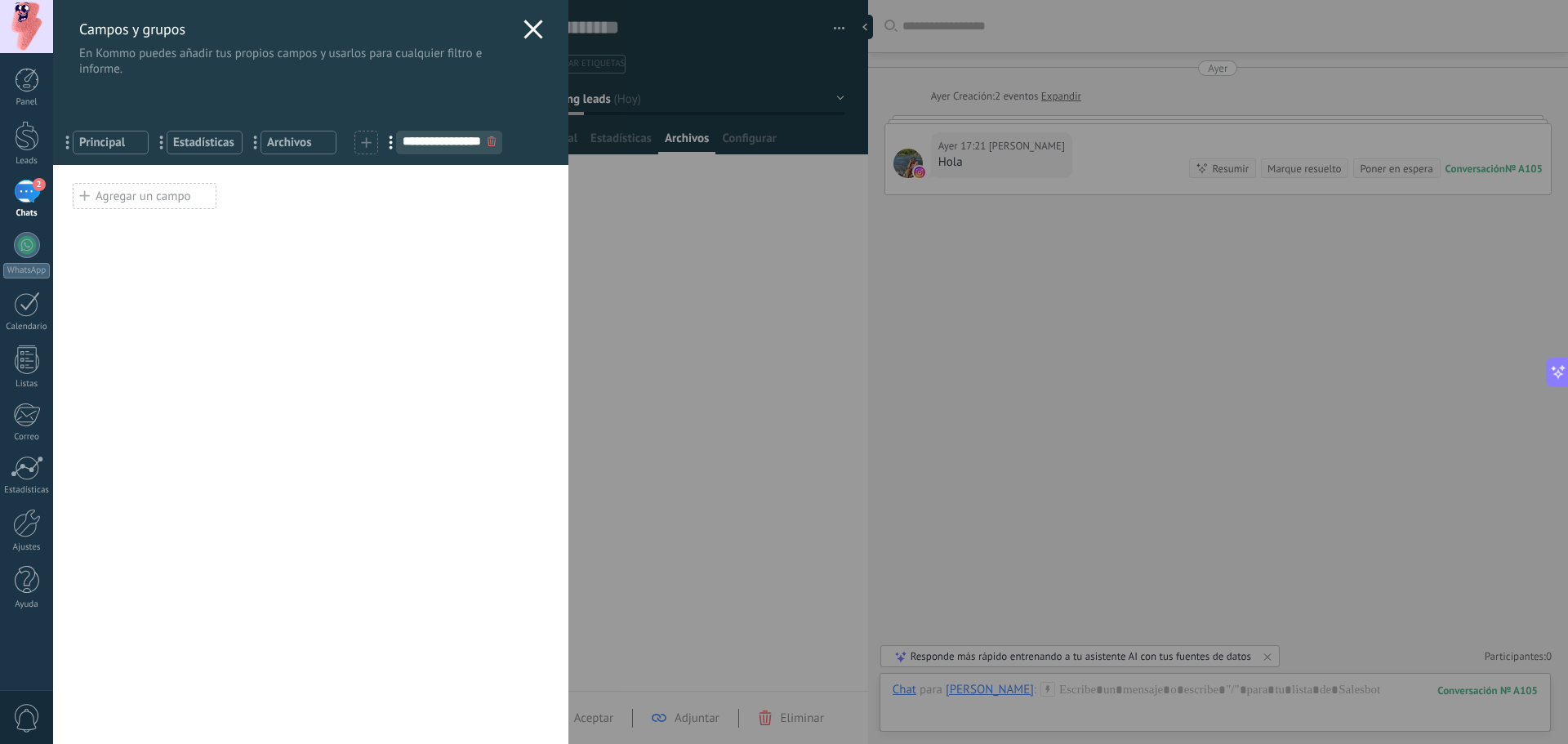
click at [139, 197] on div "Agregar un campo" at bounding box center [144, 196] width 144 height 26
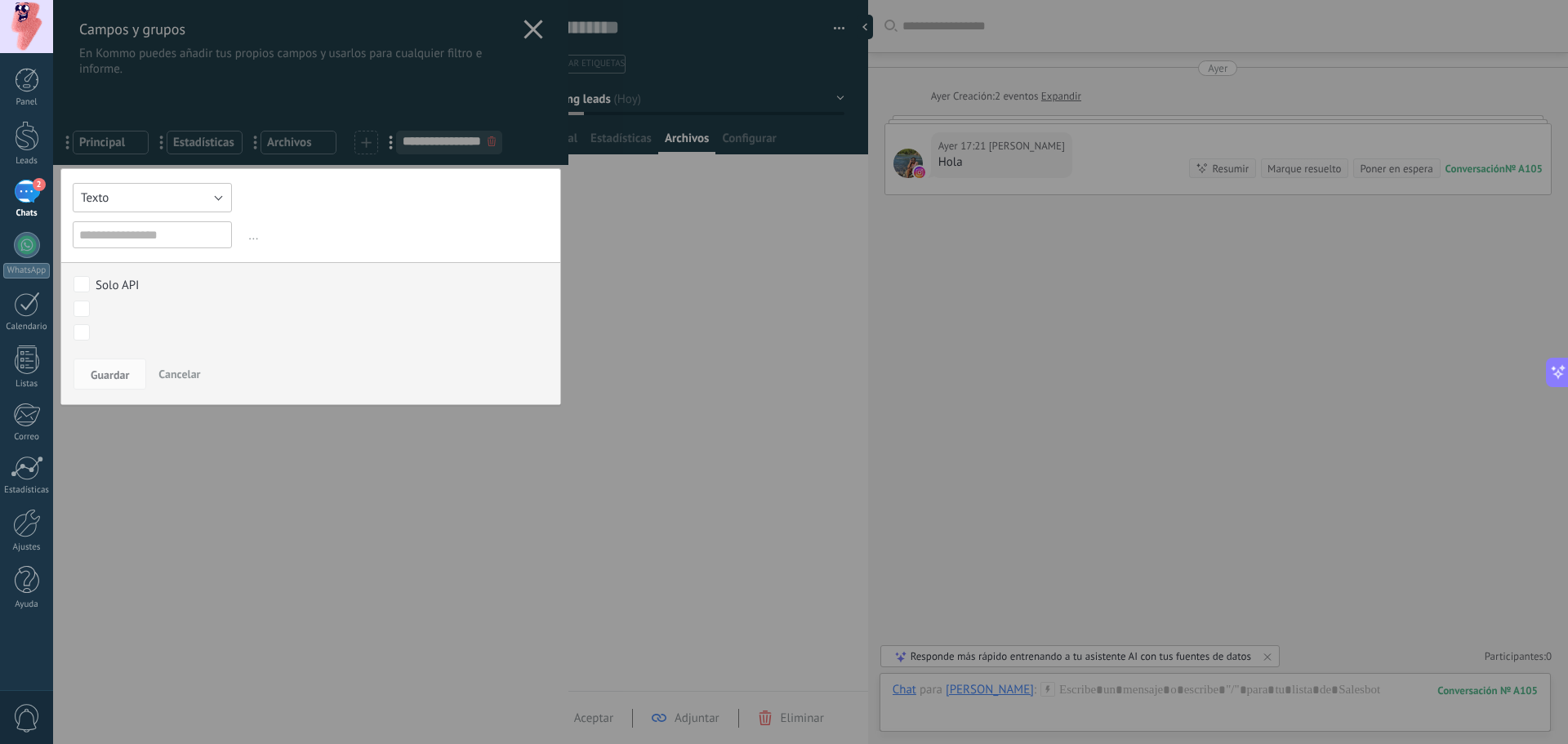
click at [212, 194] on button "Texto" at bounding box center [152, 197] width 159 height 29
click at [163, 255] on span "Interruptor" at bounding box center [144, 254] width 163 height 15
click at [146, 237] on input "text" at bounding box center [152, 235] width 159 height 27
type input "******"
click at [215, 203] on button "Interruptor" at bounding box center [152, 197] width 159 height 29
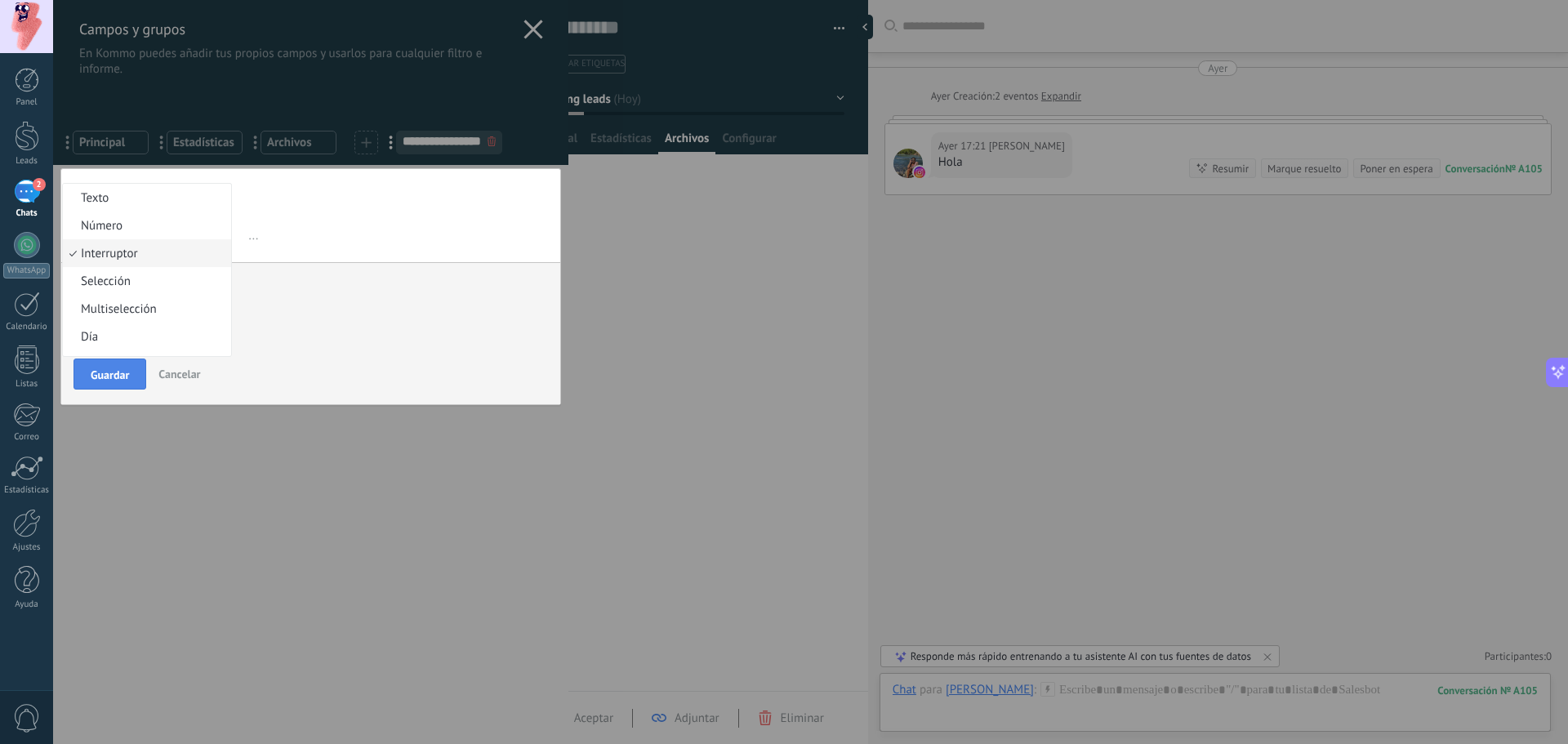
click at [120, 378] on span "Guardar" at bounding box center [109, 374] width 38 height 11
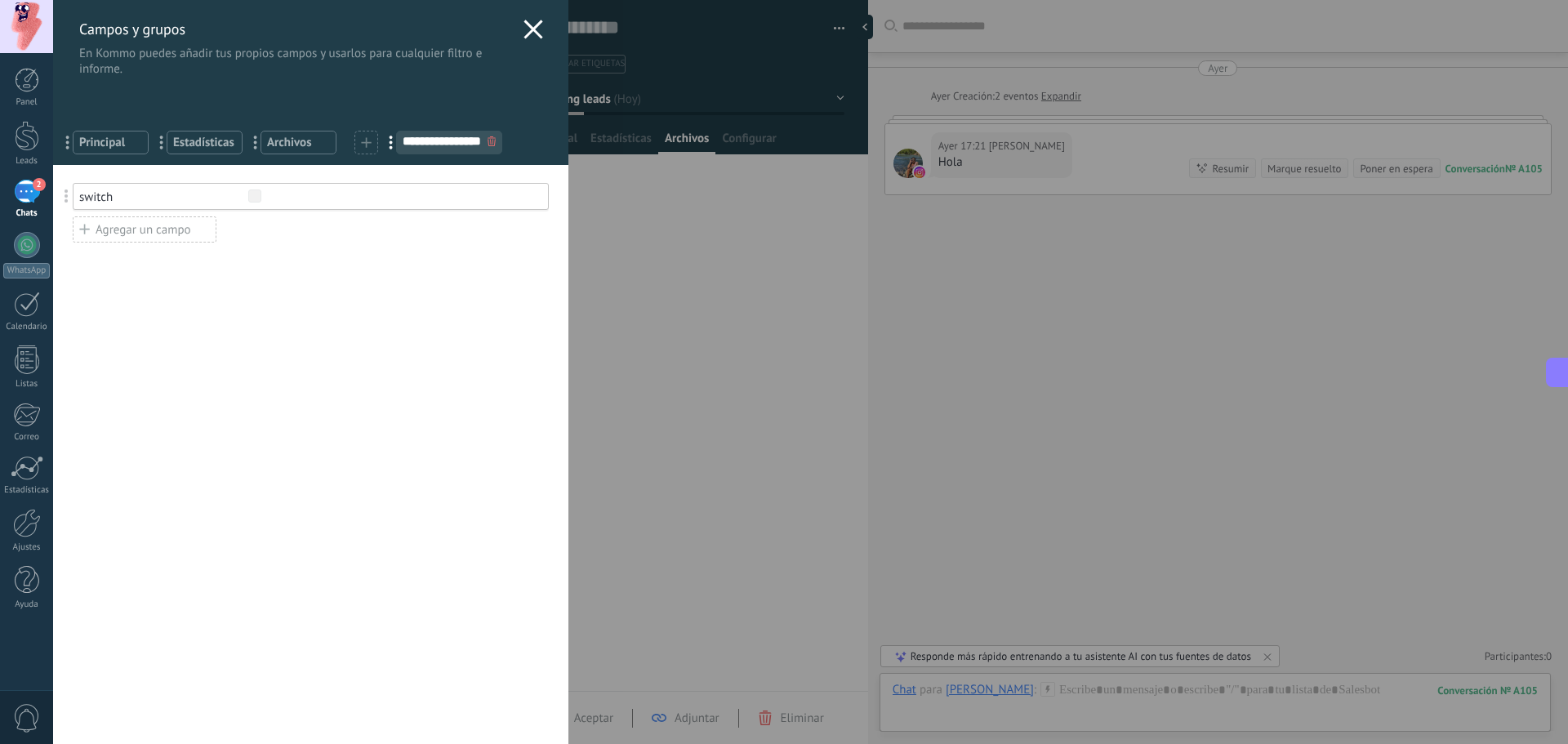
click at [165, 214] on div "switch Agregar un campo" at bounding box center [310, 209] width 476 height 68
click at [165, 221] on div "Agregar un campo" at bounding box center [144, 229] width 144 height 26
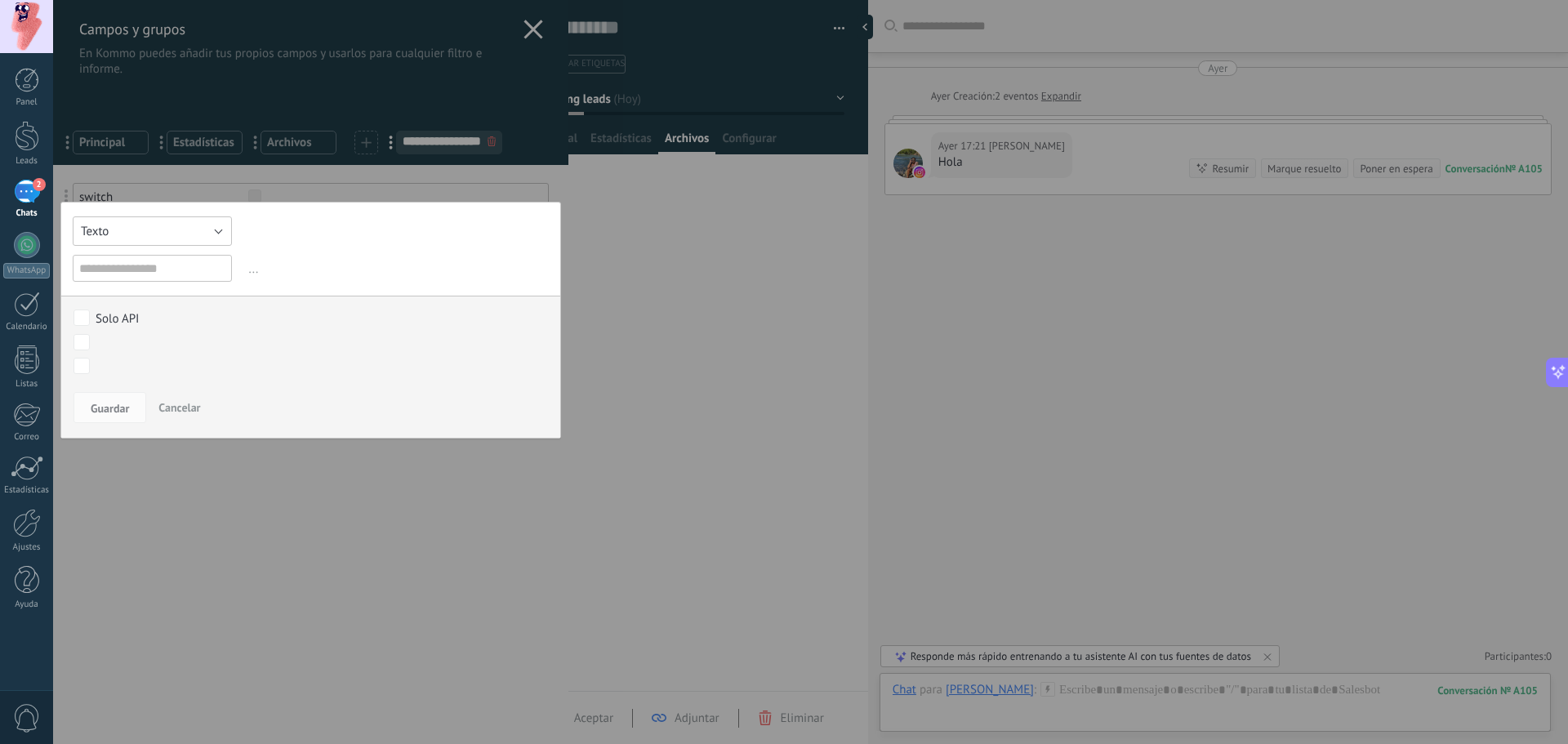
click at [211, 227] on button "Texto" at bounding box center [152, 231] width 159 height 29
click at [168, 302] on span "Texto Largo" at bounding box center [144, 302] width 163 height 15
click at [171, 269] on input "text" at bounding box center [152, 268] width 159 height 27
type input "**********"
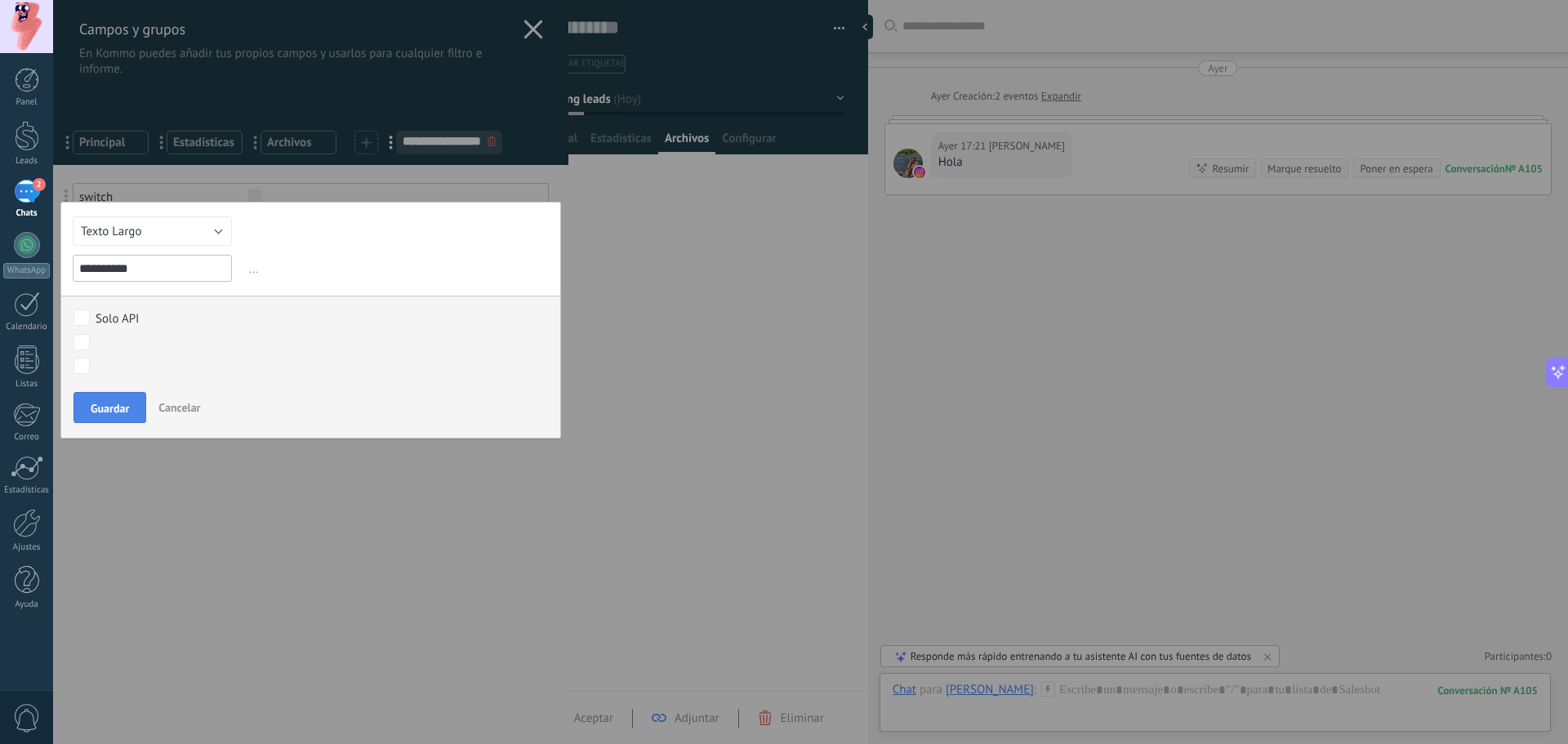
click at [113, 407] on span "Guardar" at bounding box center [109, 407] width 38 height 11
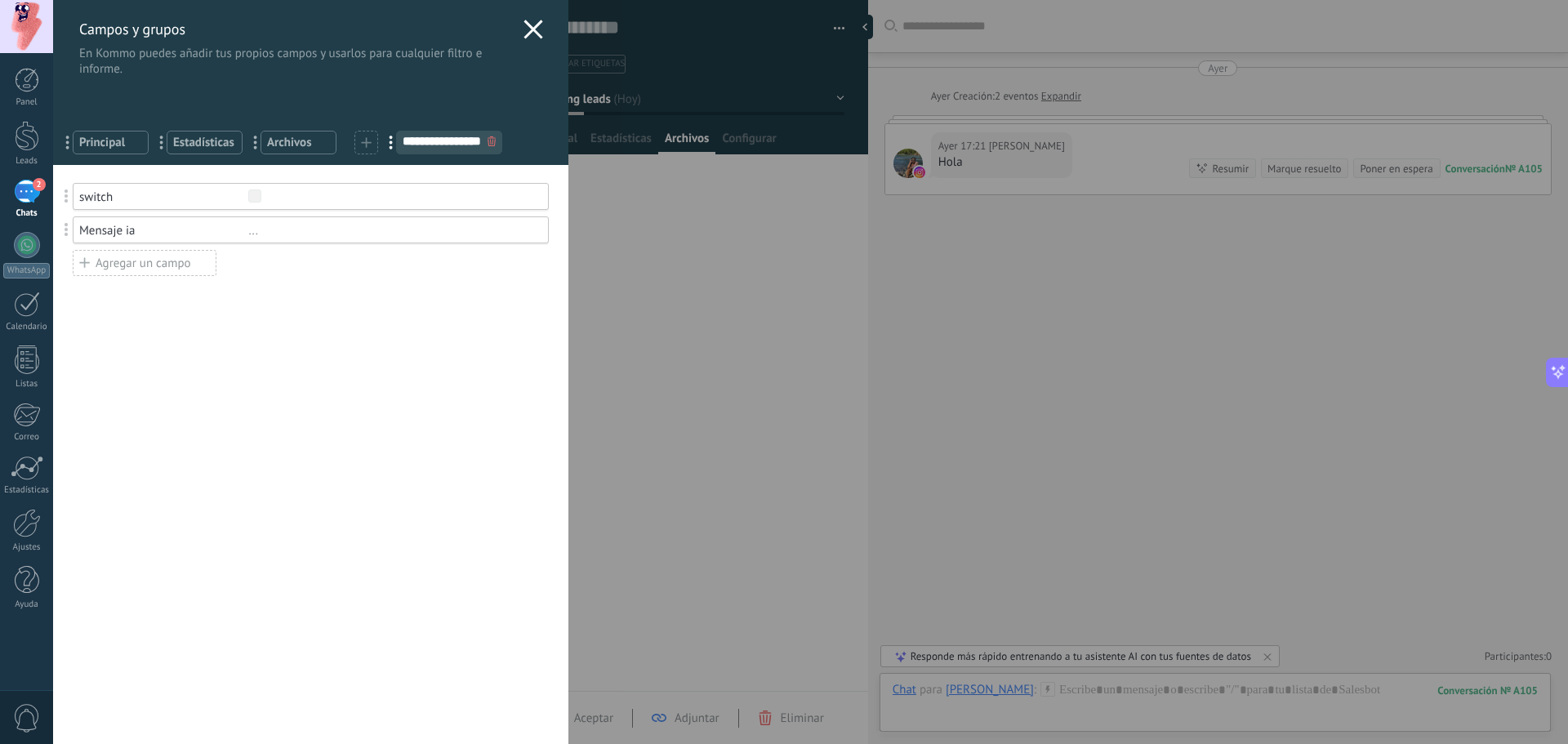
click at [531, 30] on icon at bounding box center [533, 29] width 20 height 20
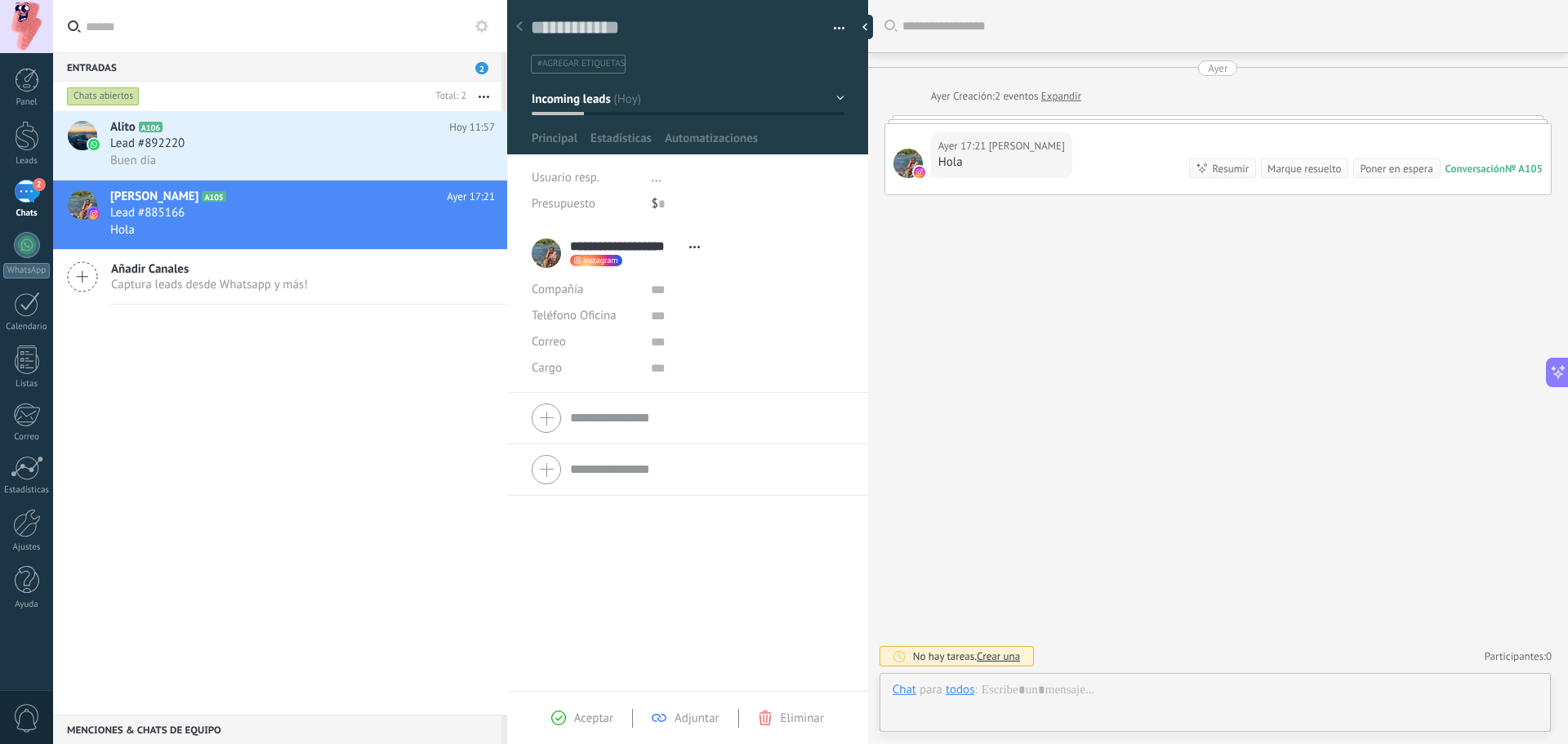
scroll to position [25, 0]
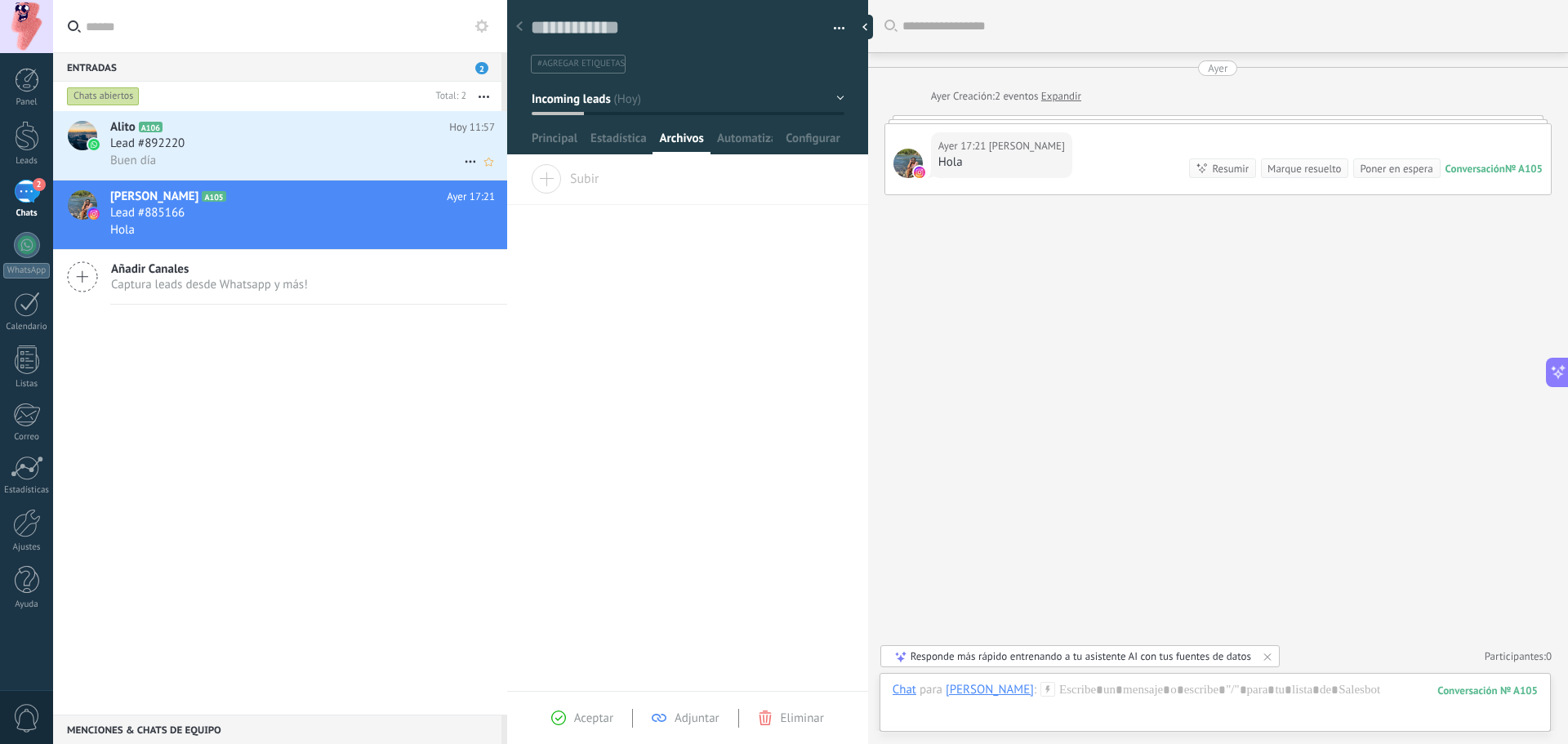
click at [306, 141] on div "Lead #892220" at bounding box center [302, 144] width 385 height 16
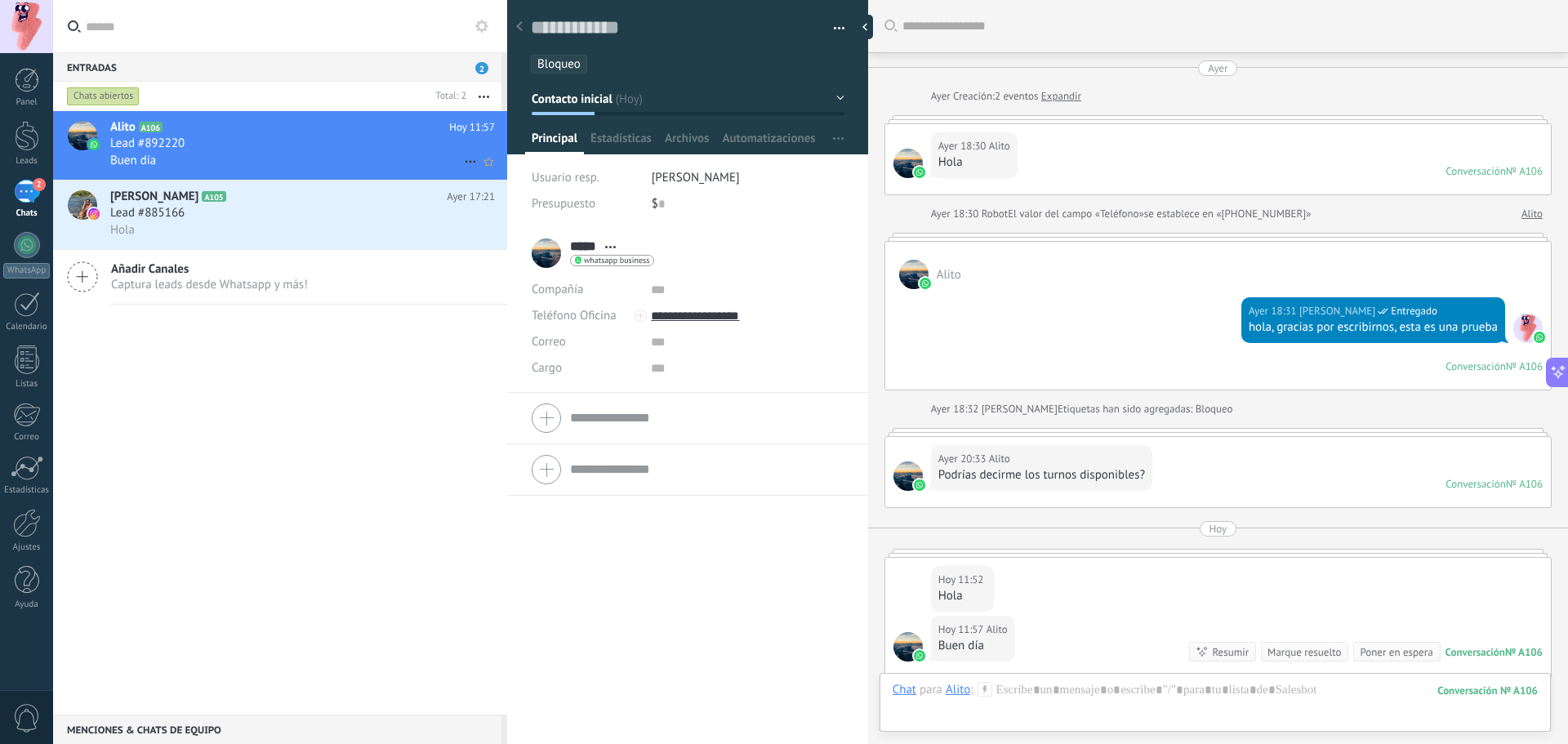
scroll to position [268, 0]
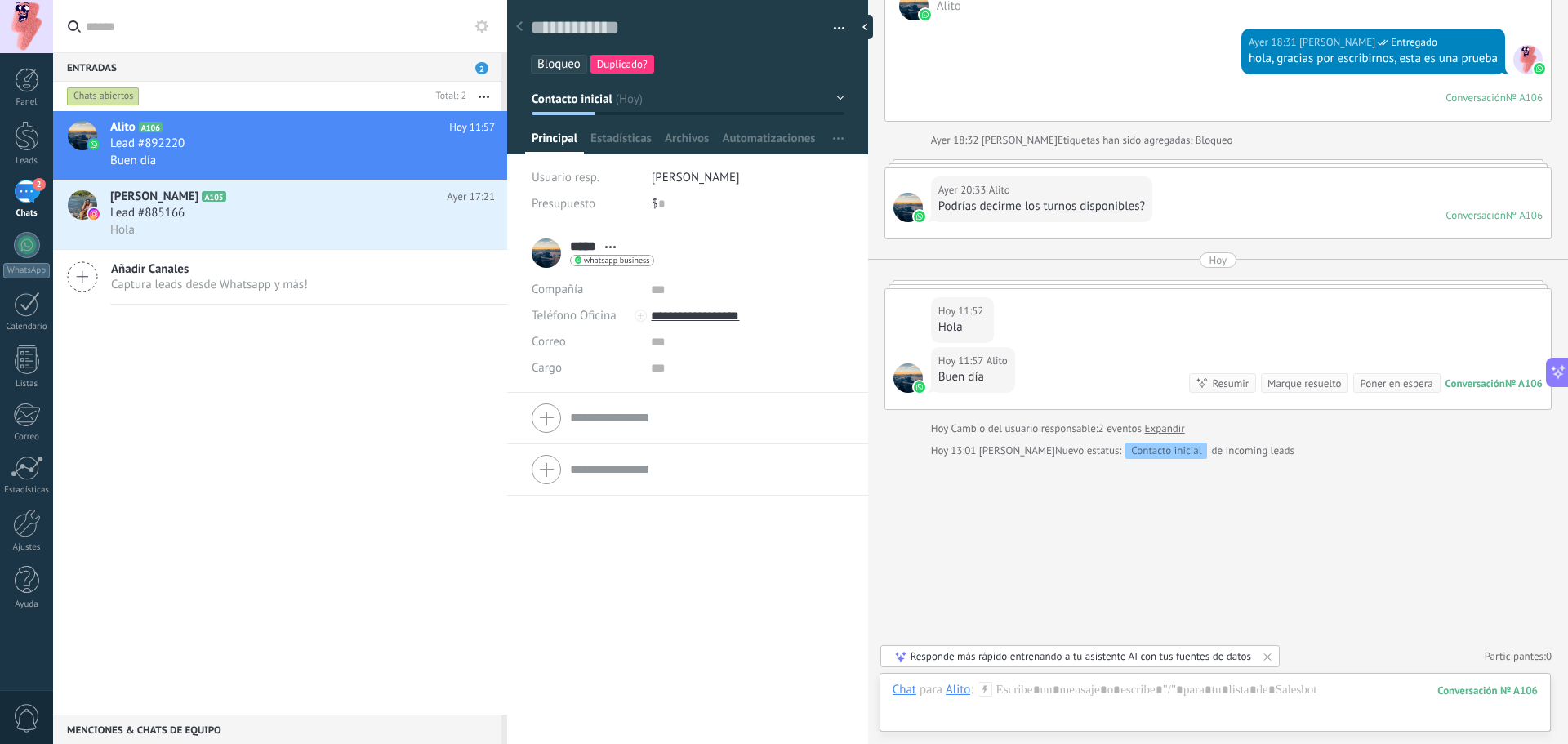
click at [834, 95] on button "Contacto inicial" at bounding box center [688, 98] width 313 height 29
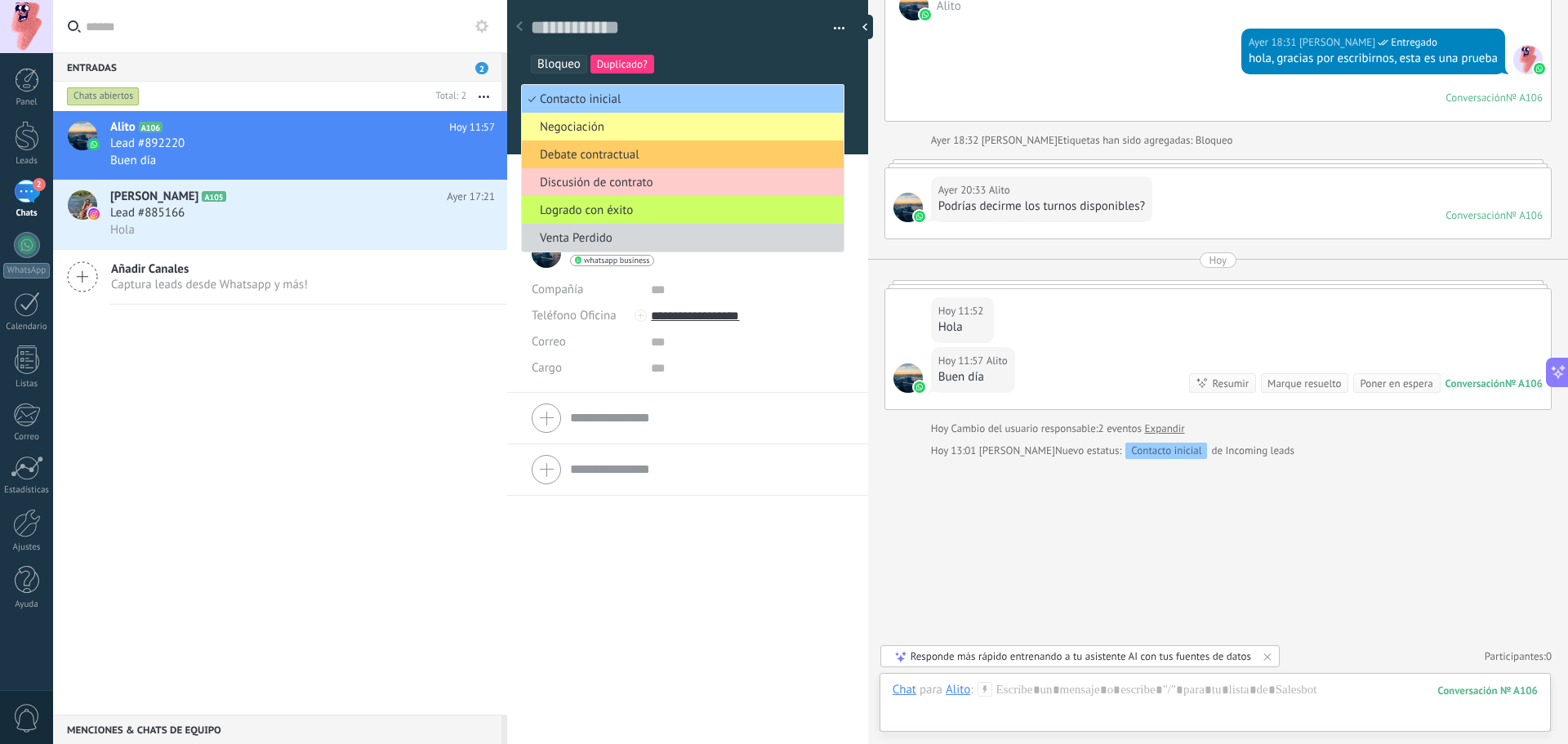
click at [546, 610] on div "***** Alito ***** [PERSON_NAME] Abrir detalle Copie el nombre" at bounding box center [688, 486] width 361 height 517
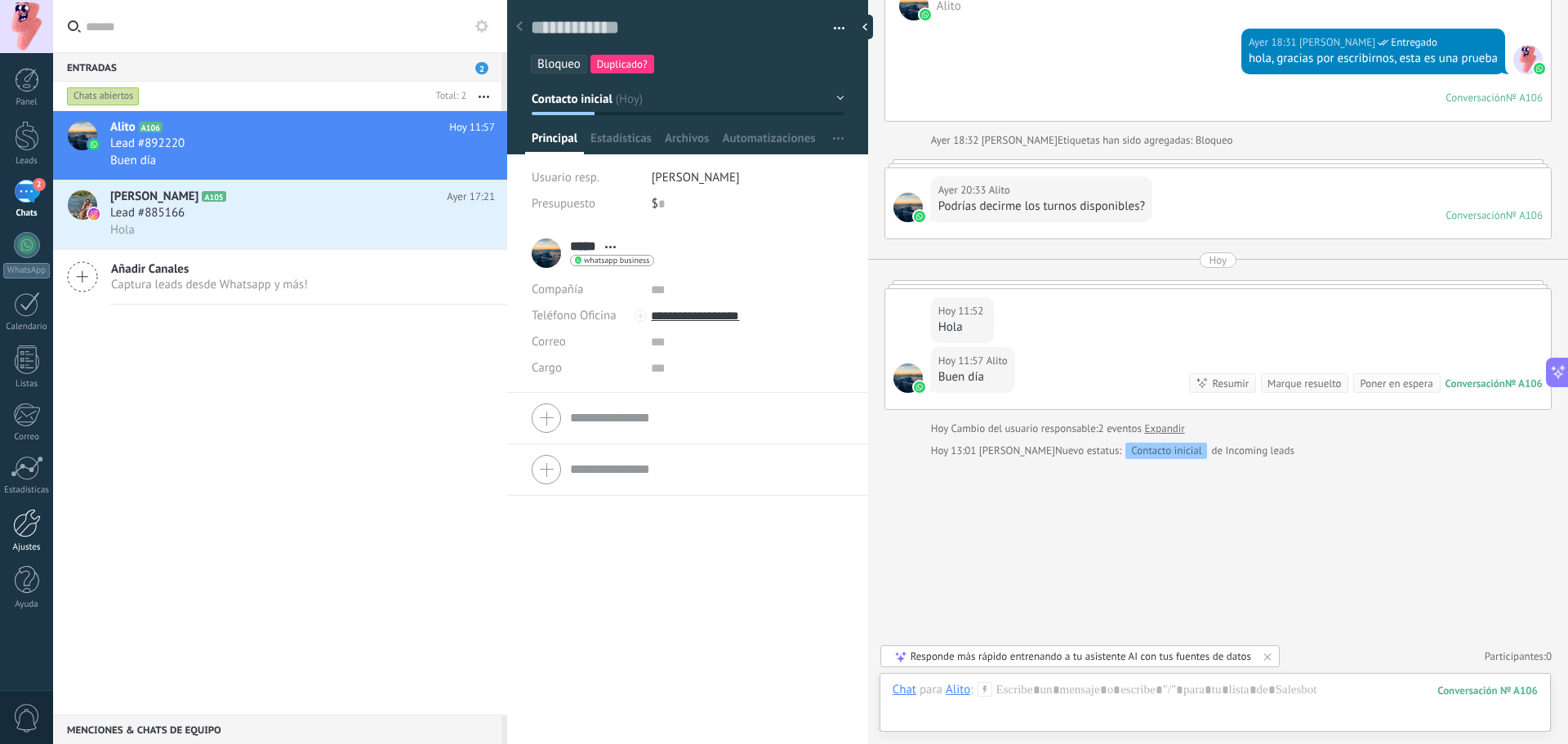
click at [32, 521] on div at bounding box center [26, 522] width 27 height 28
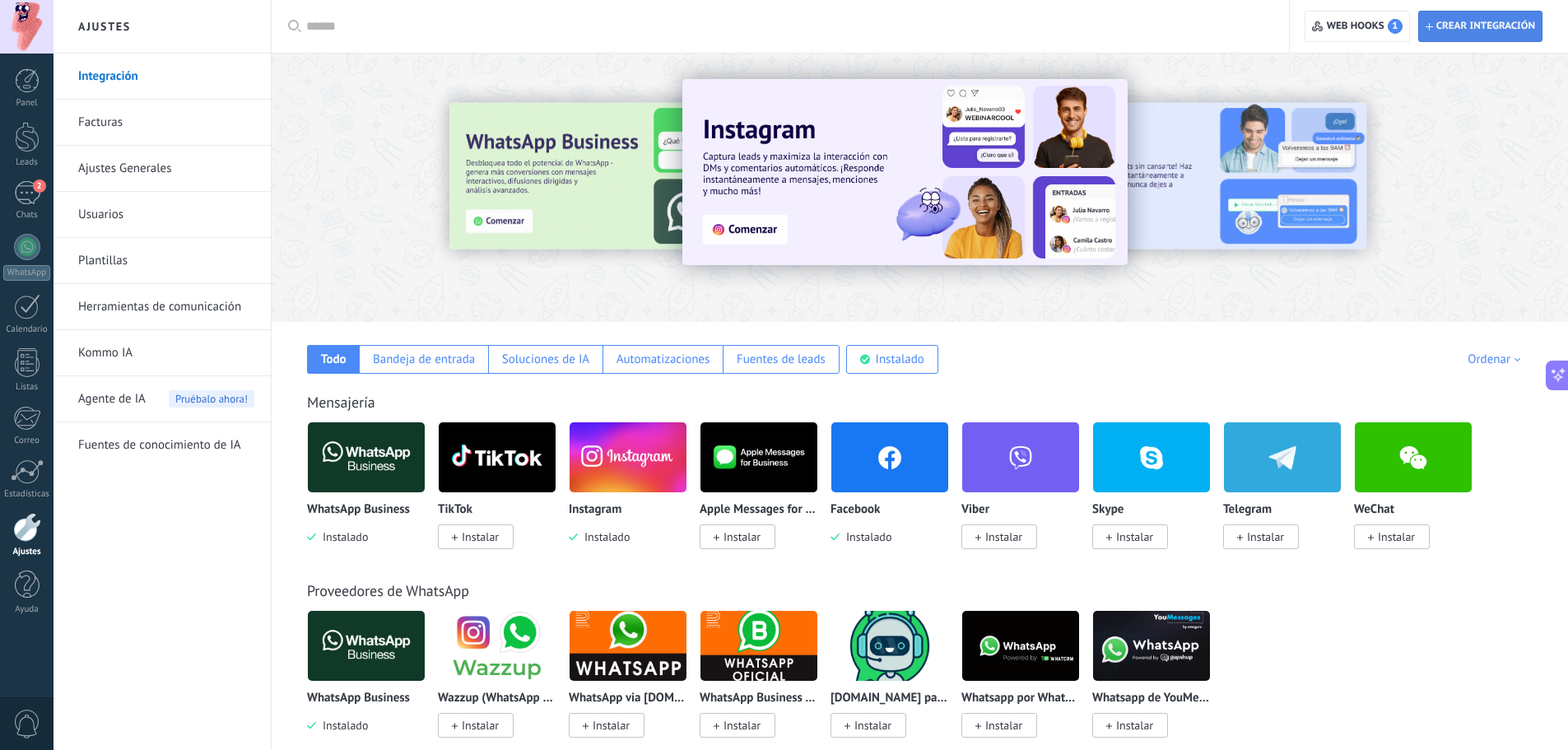
click at [1488, 25] on span "Crear integración" at bounding box center [1485, 26] width 99 height 13
type textarea "**********"
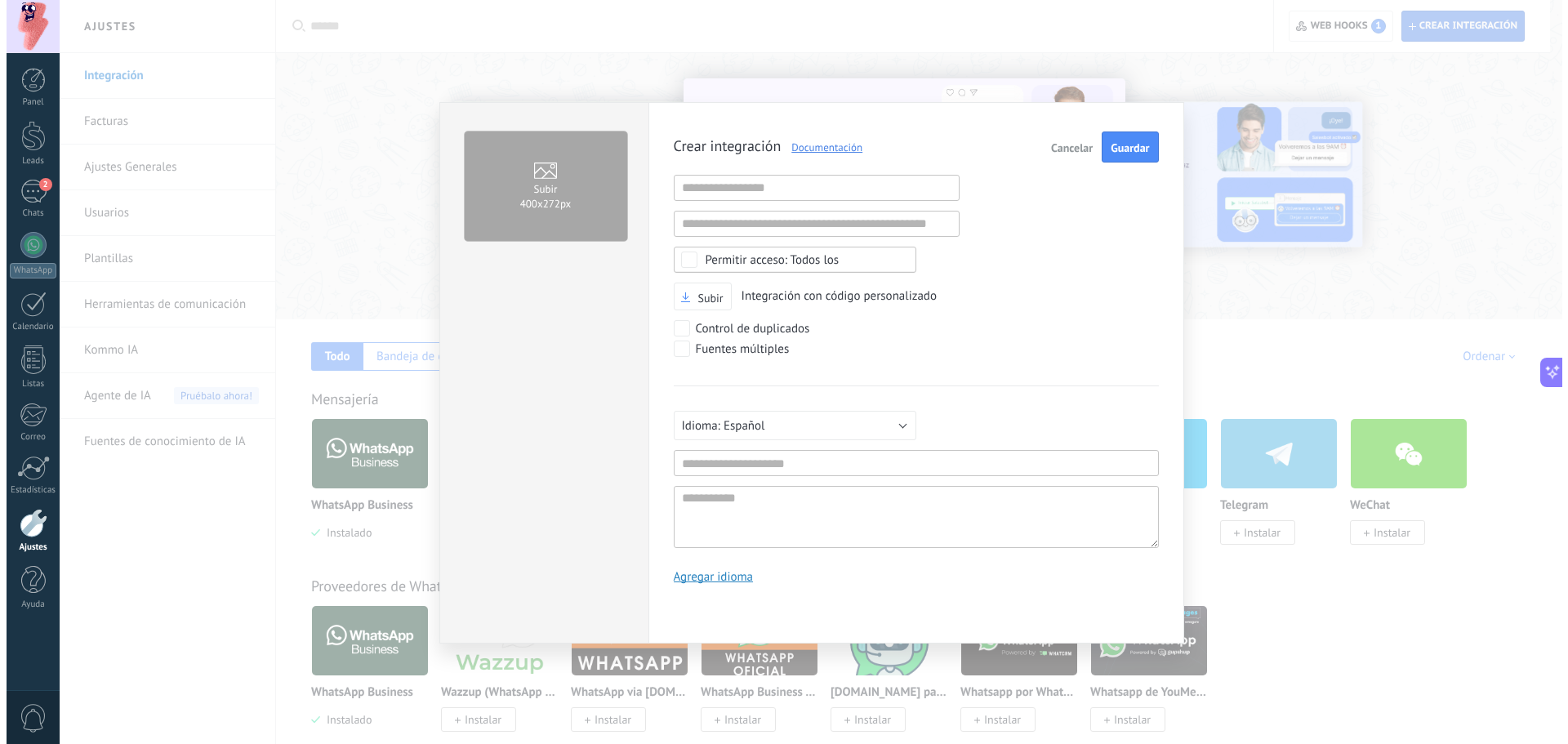
scroll to position [15, 0]
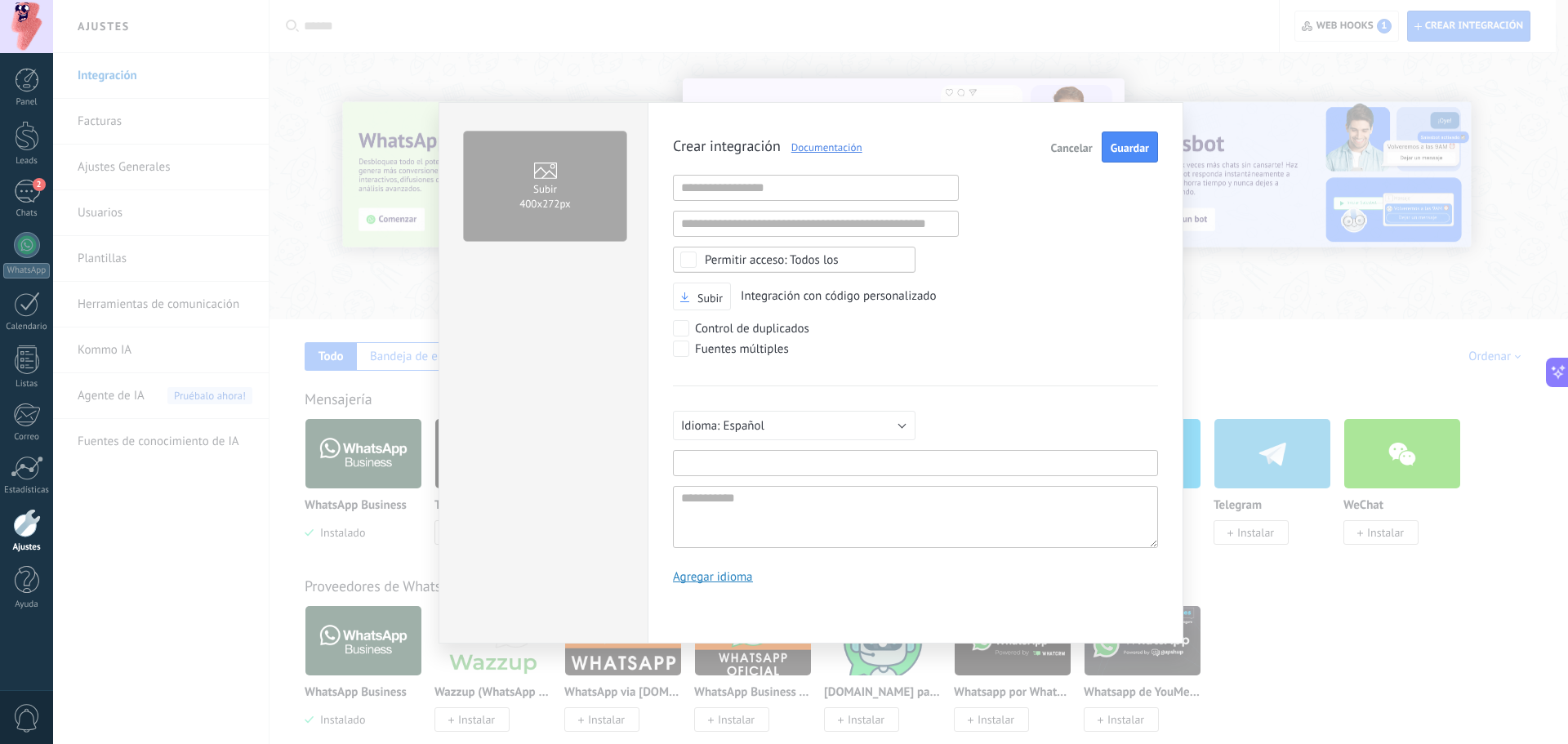
click at [876, 454] on input "text" at bounding box center [916, 463] width 485 height 26
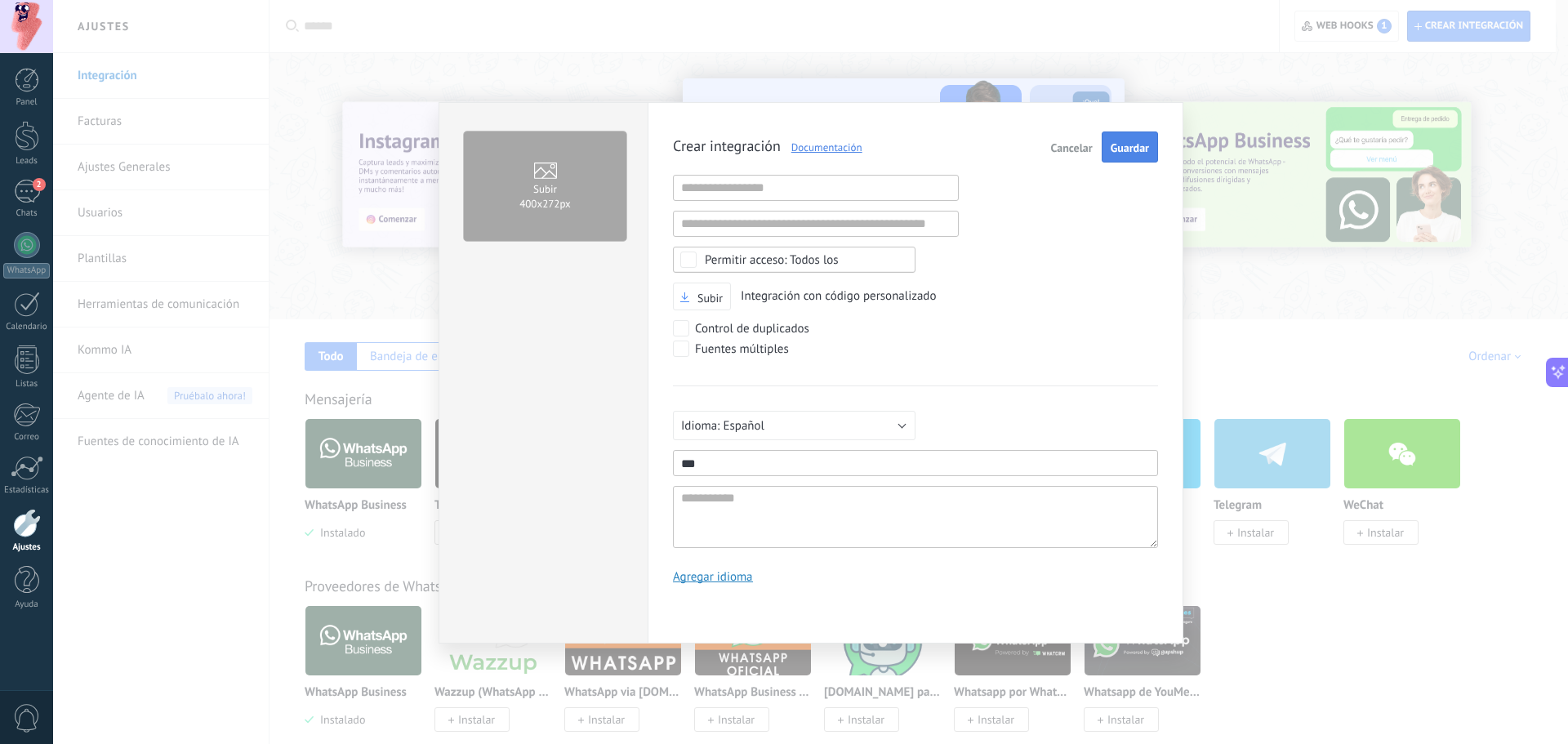
type input "***"
click at [1136, 146] on span "Guardar" at bounding box center [1130, 147] width 38 height 11
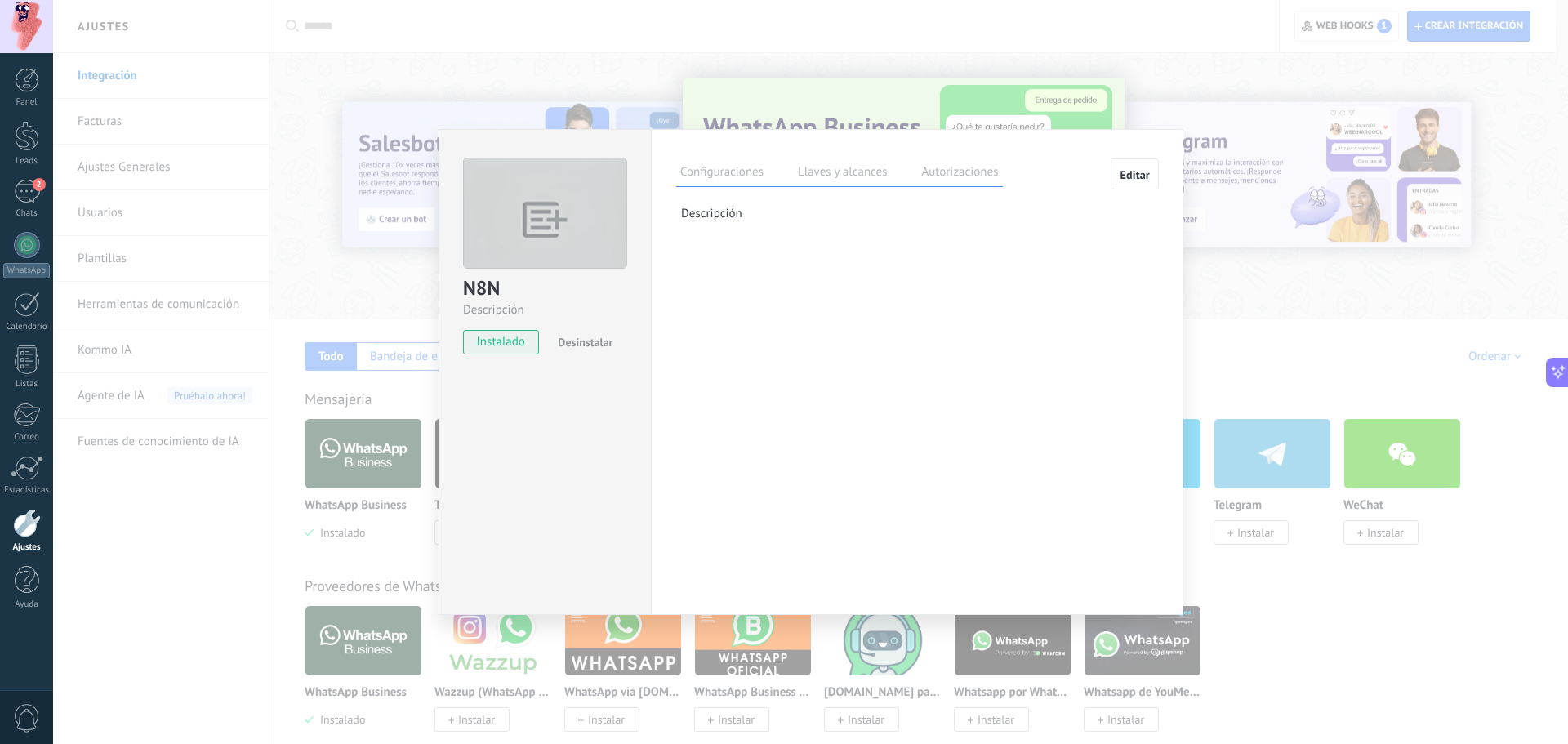
click at [858, 174] on label "Llaves y alcances" at bounding box center [843, 174] width 97 height 24
